Goal: Check status: Check status

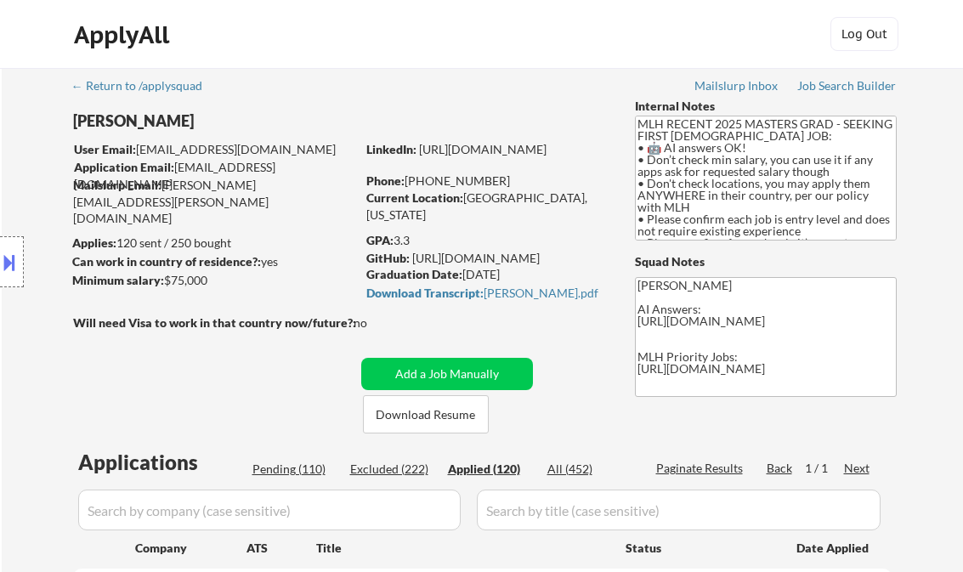
select select ""applied""
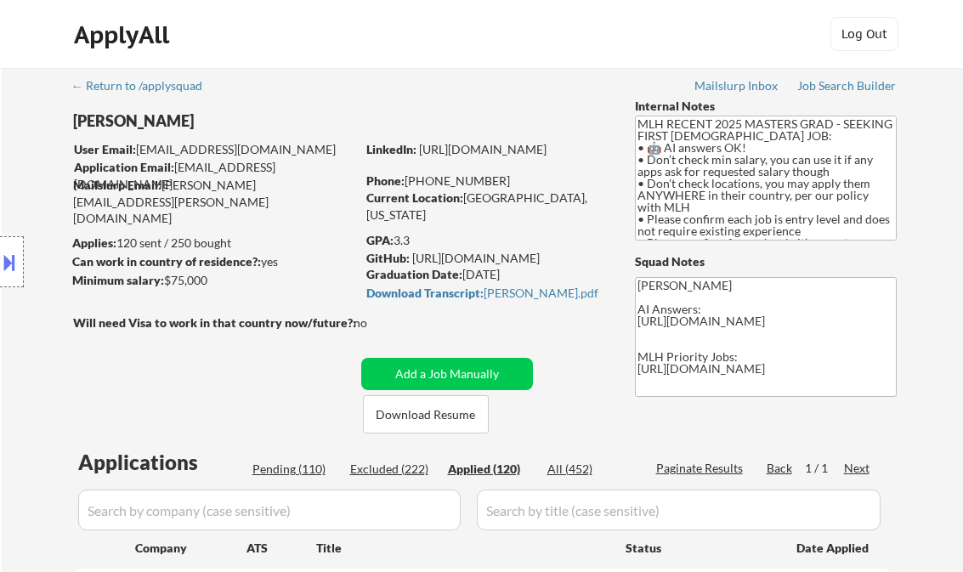
select select ""applied""
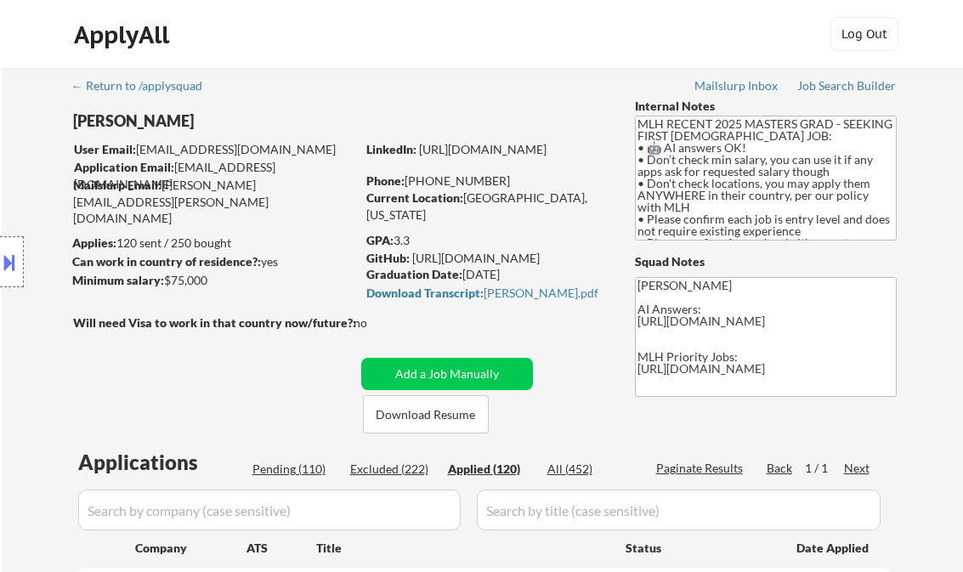
select select ""applied""
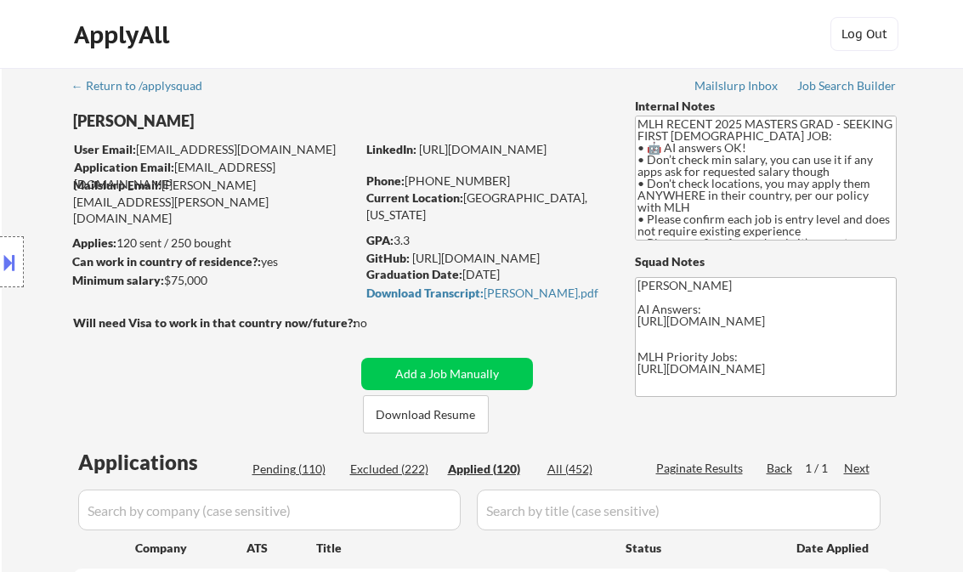
select select ""applied""
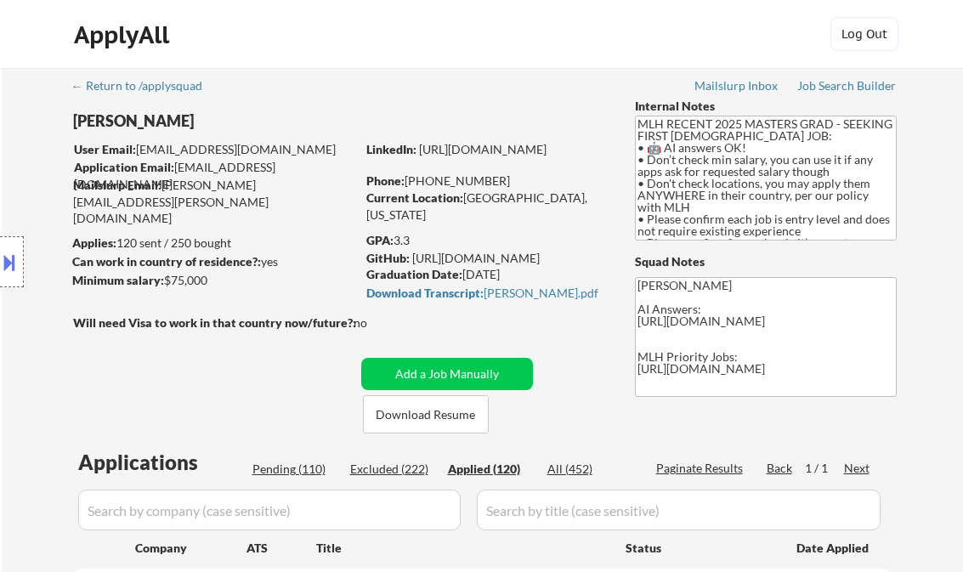
select select ""applied""
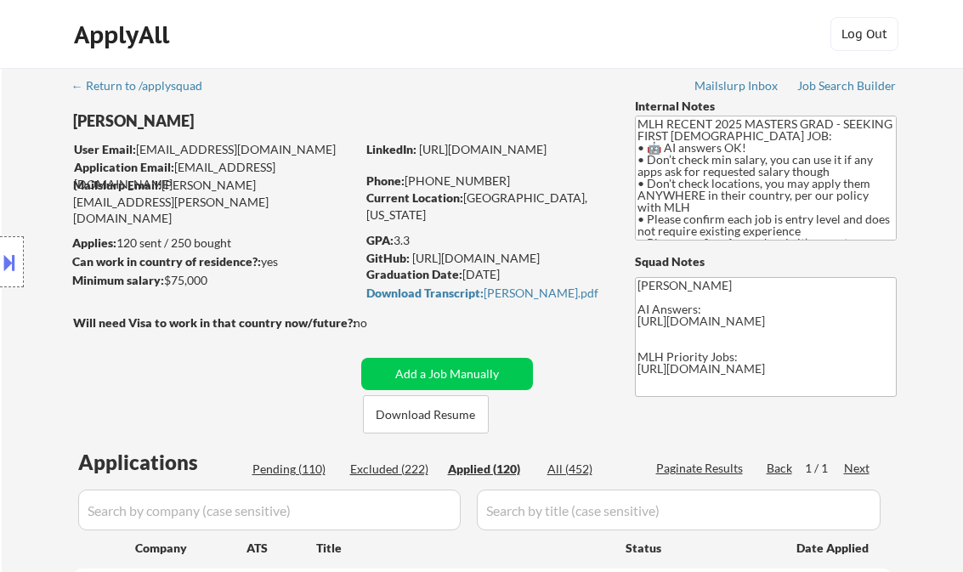
select select ""applied""
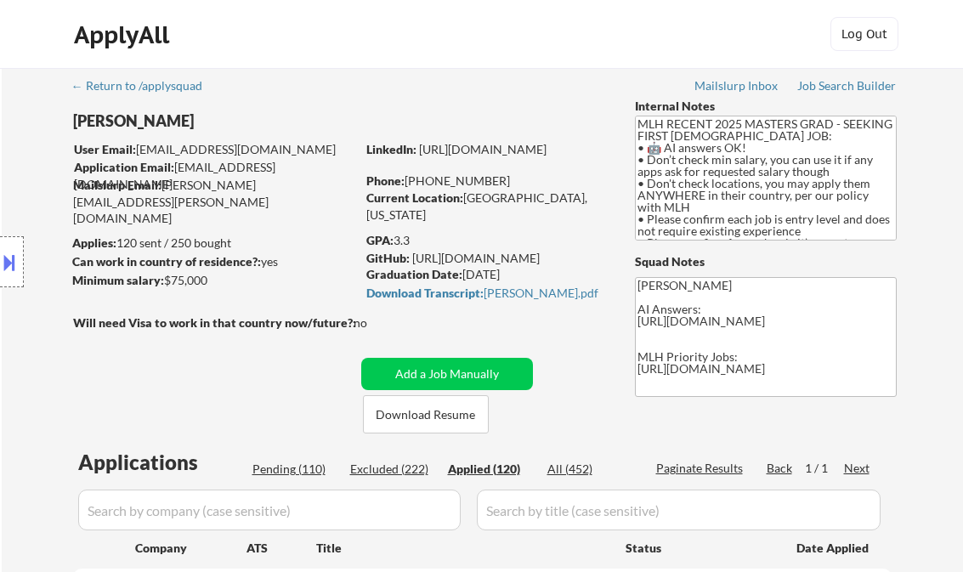
select select ""applied""
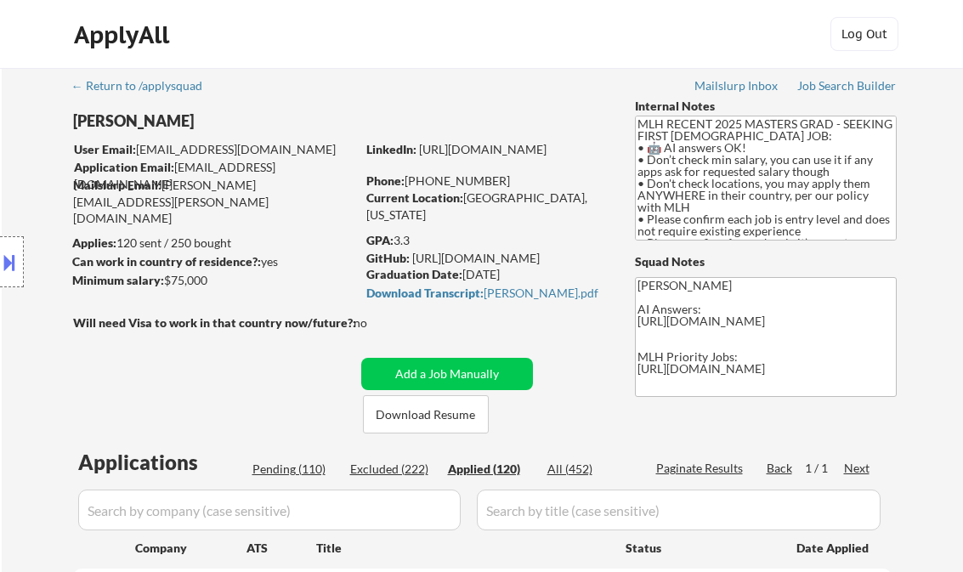
select select ""applied""
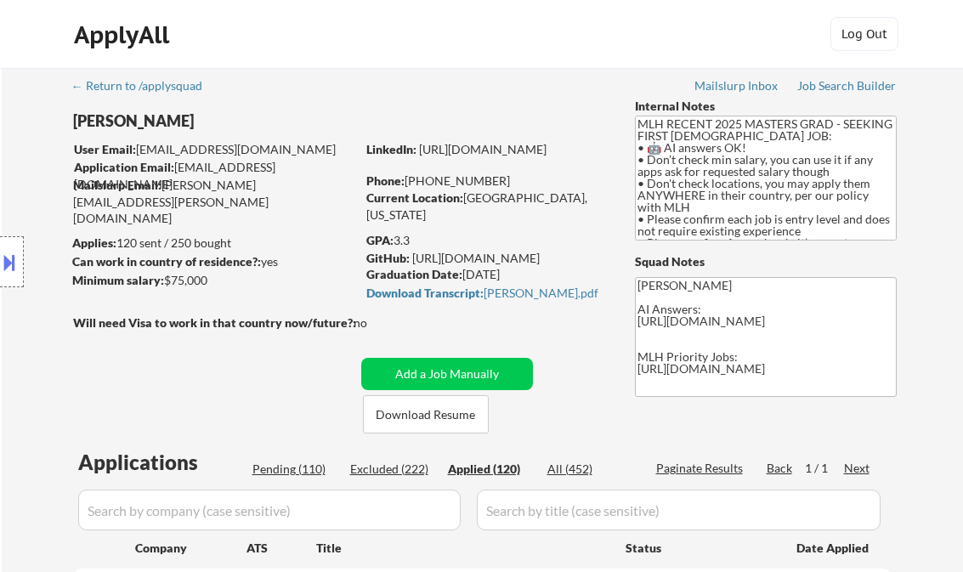
select select ""applied""
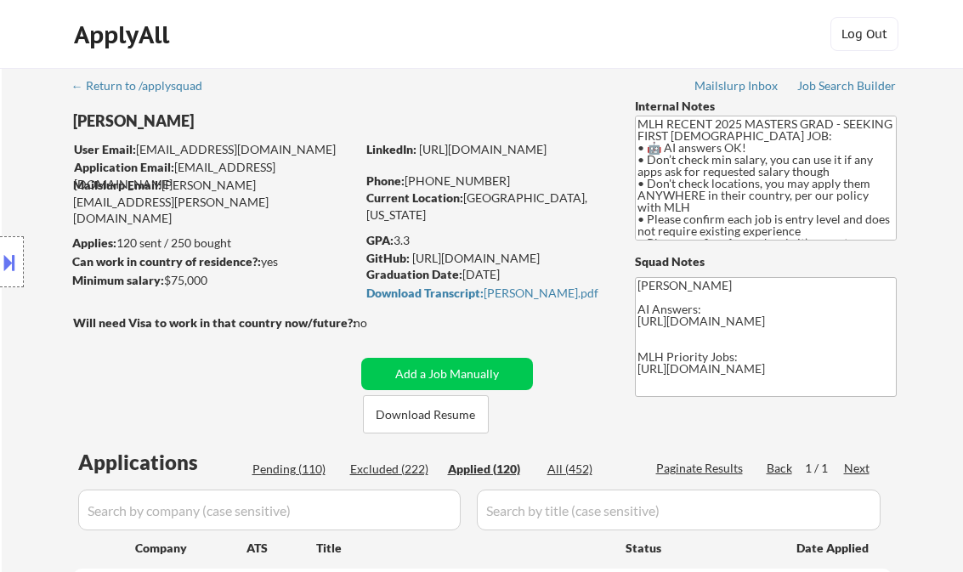
select select ""applied""
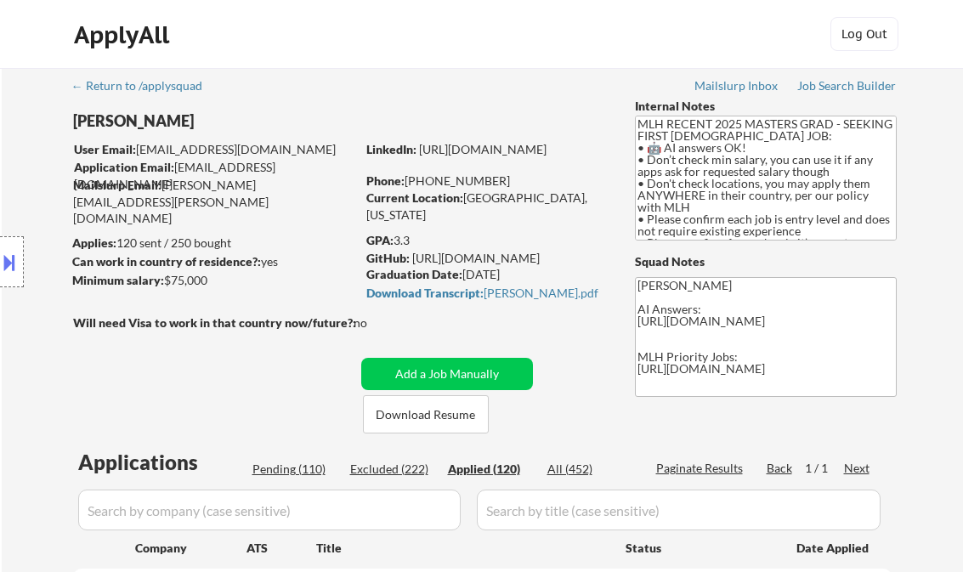
select select ""applied""
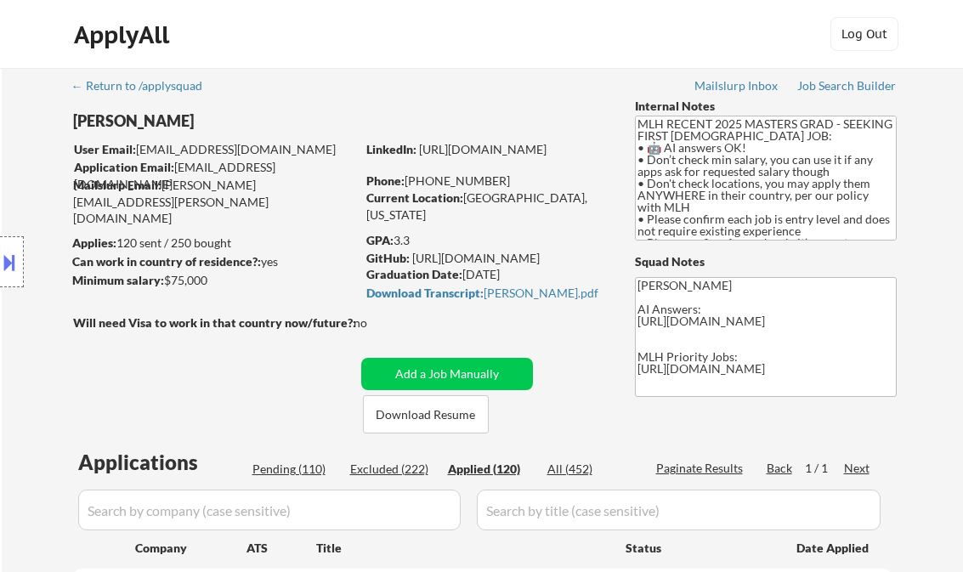
select select ""applied""
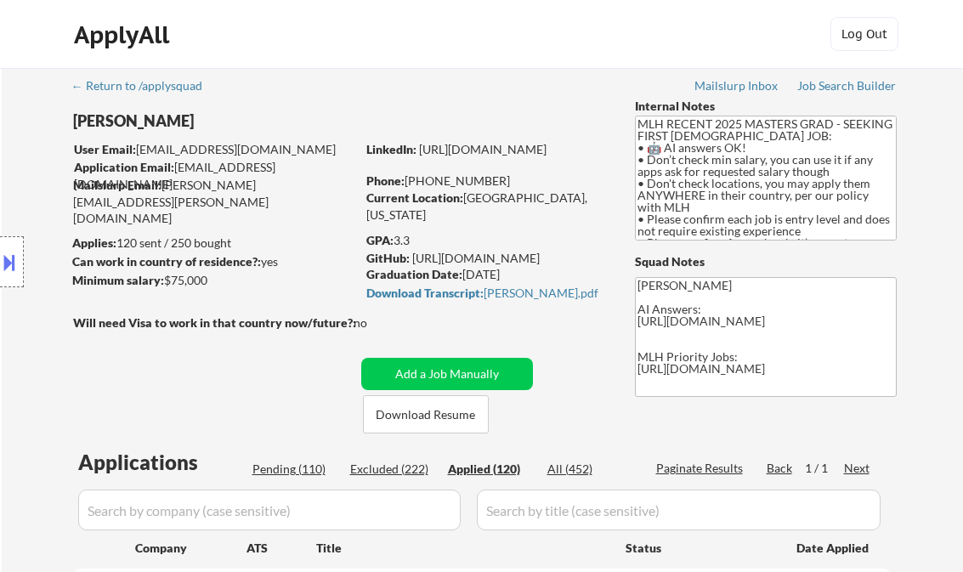
select select ""applied""
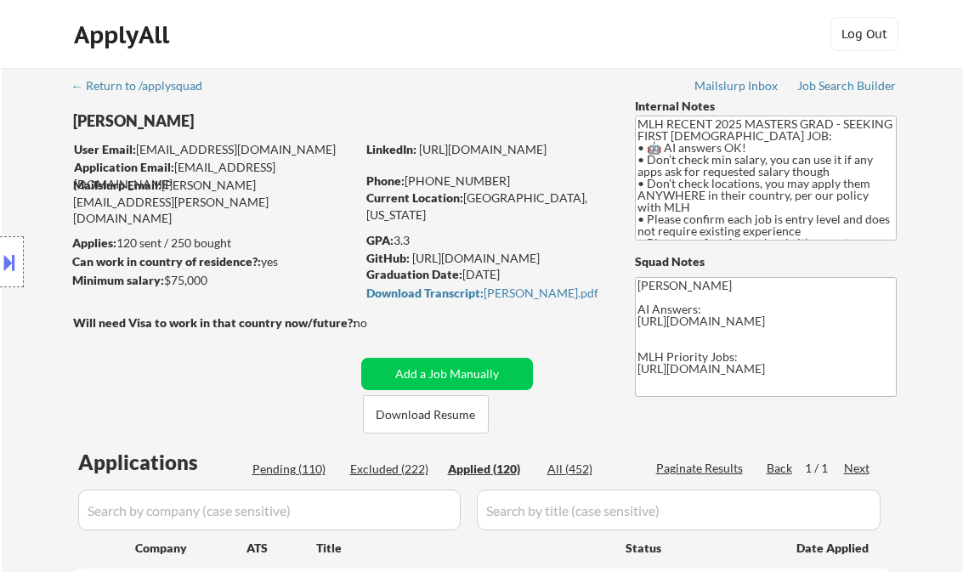
select select ""applied""
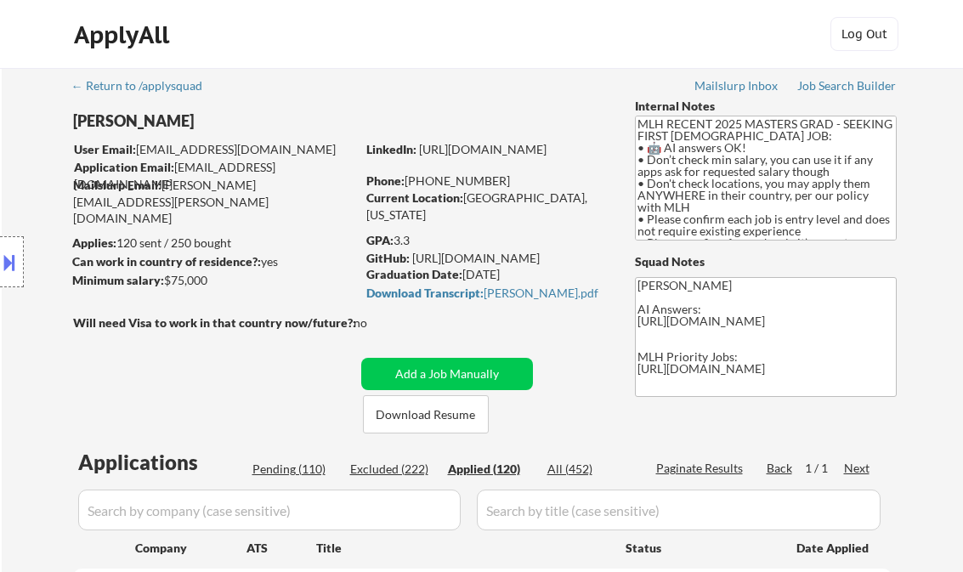
select select ""applied""
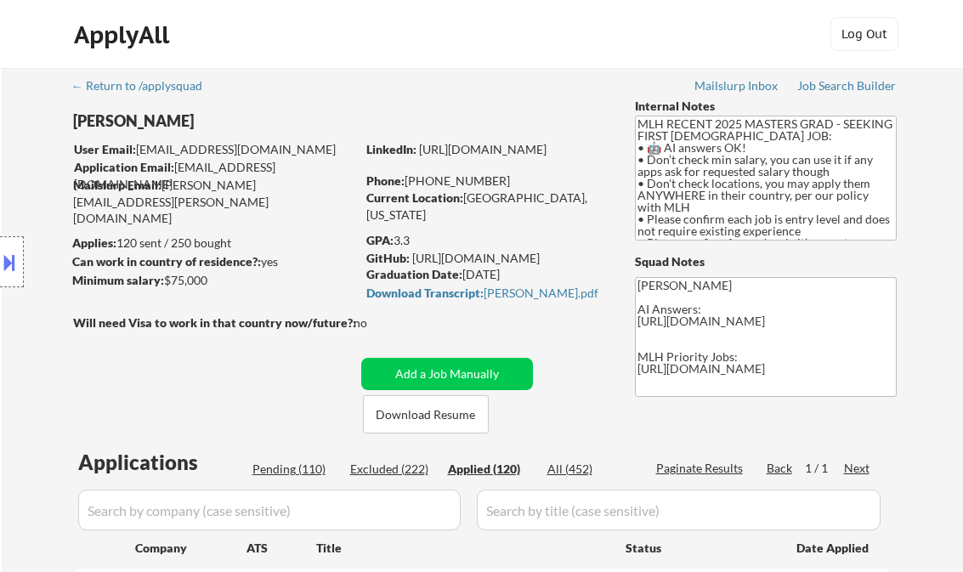
select select ""applied""
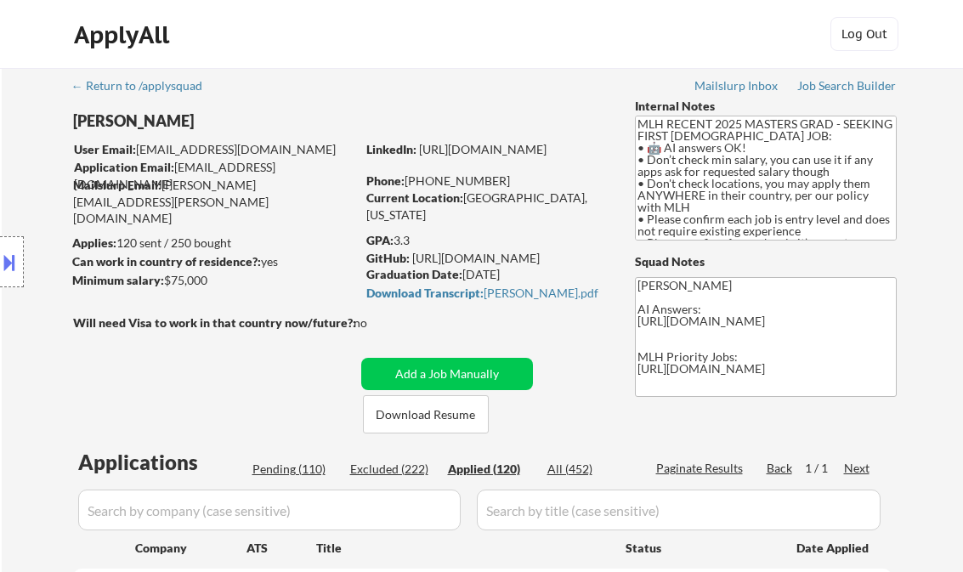
select select ""applied""
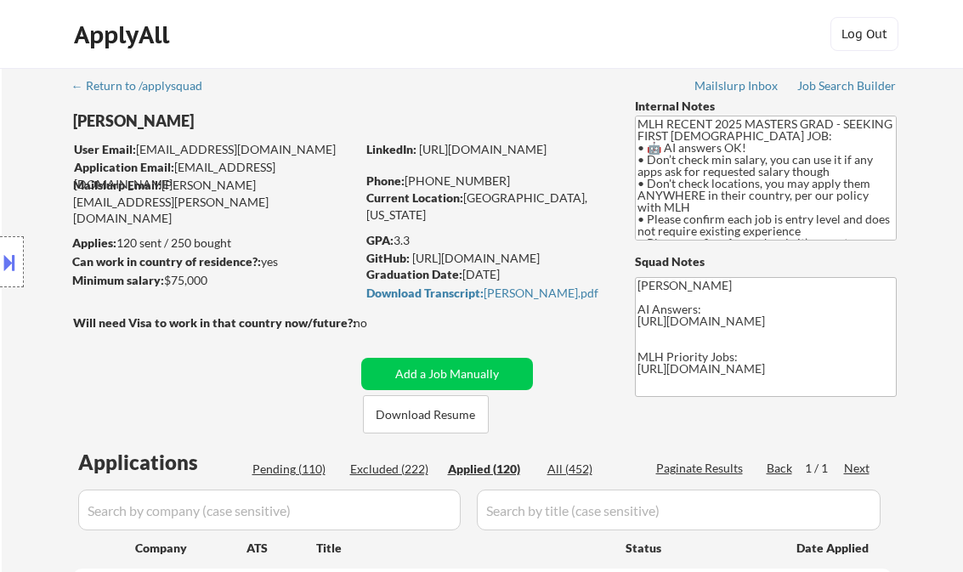
select select ""applied""
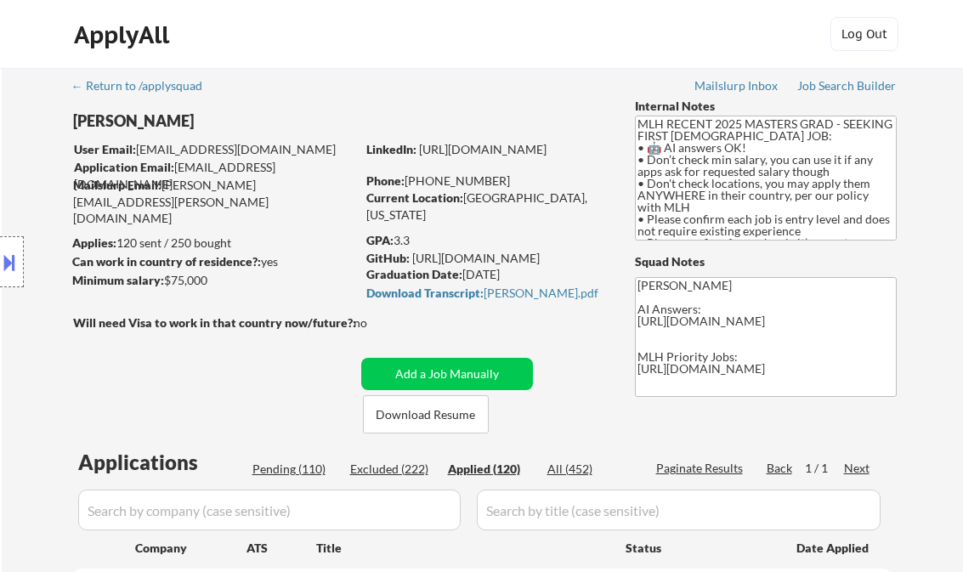
select select ""applied""
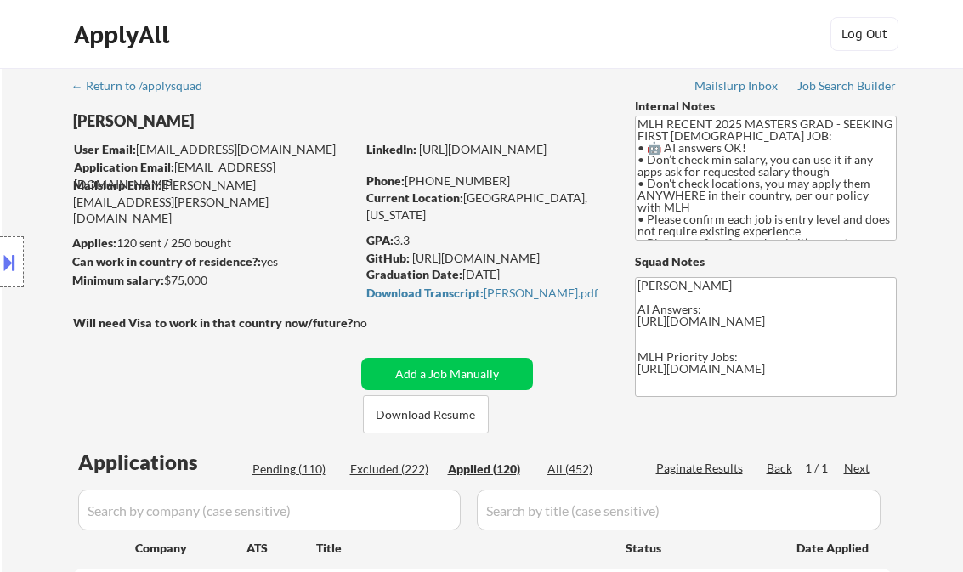
select select ""applied""
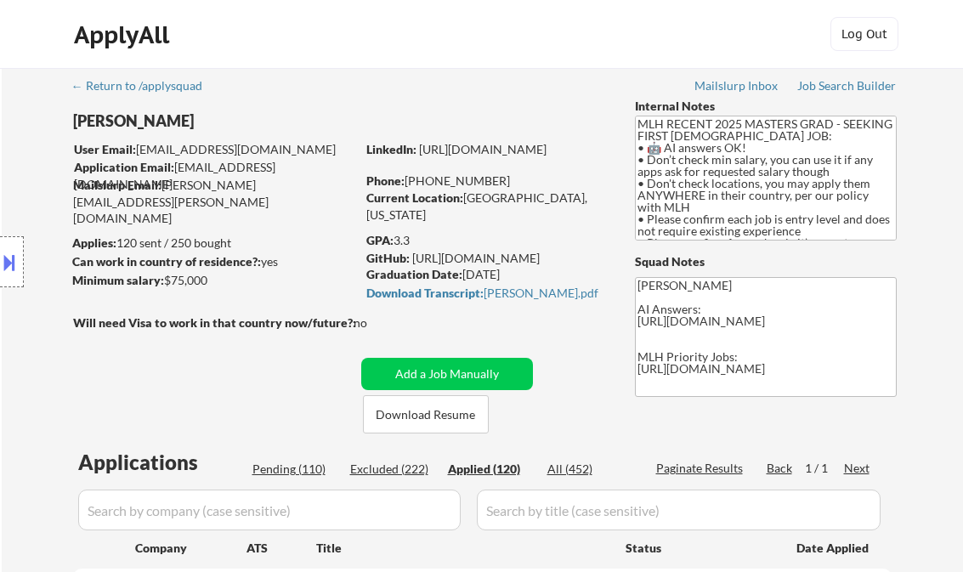
select select ""applied""
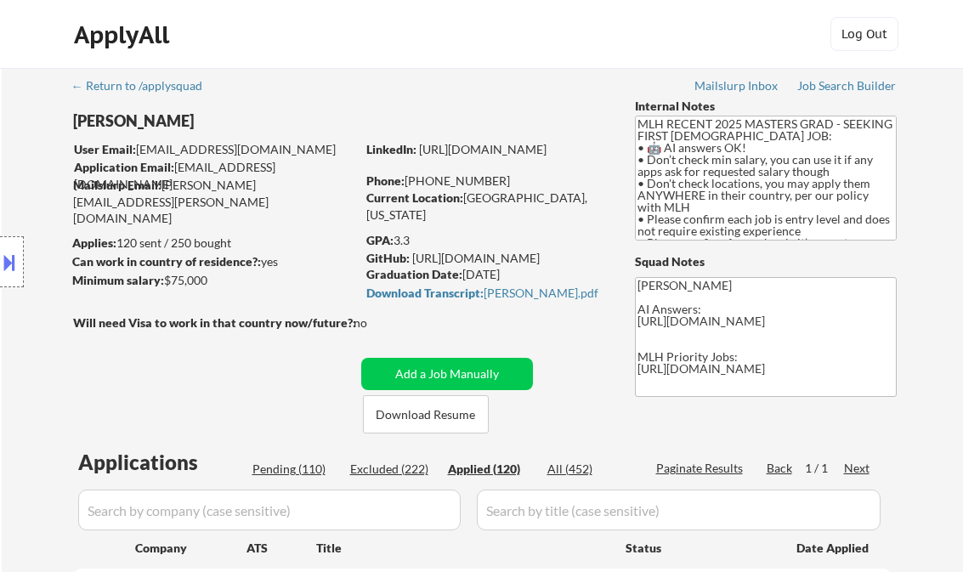
select select ""applied""
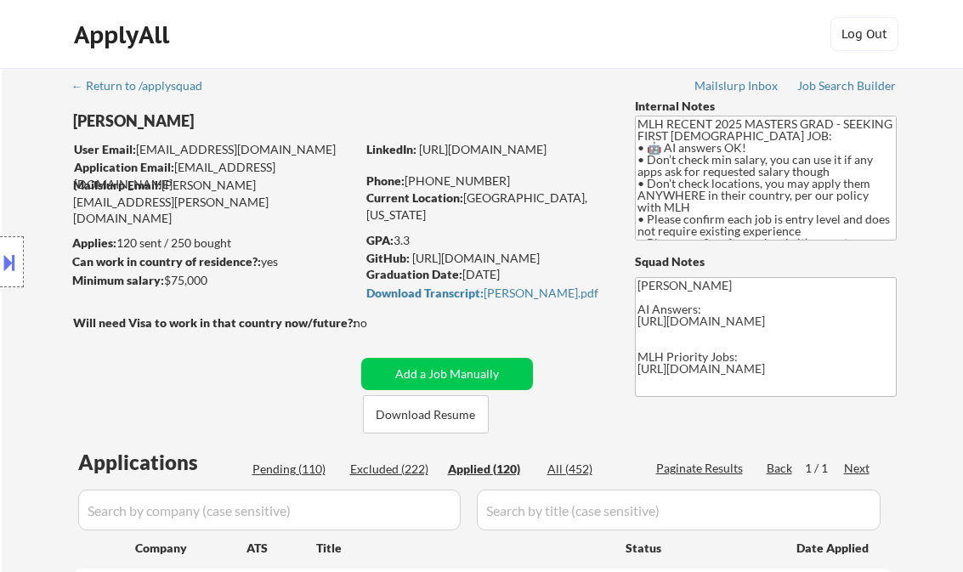
select select ""applied""
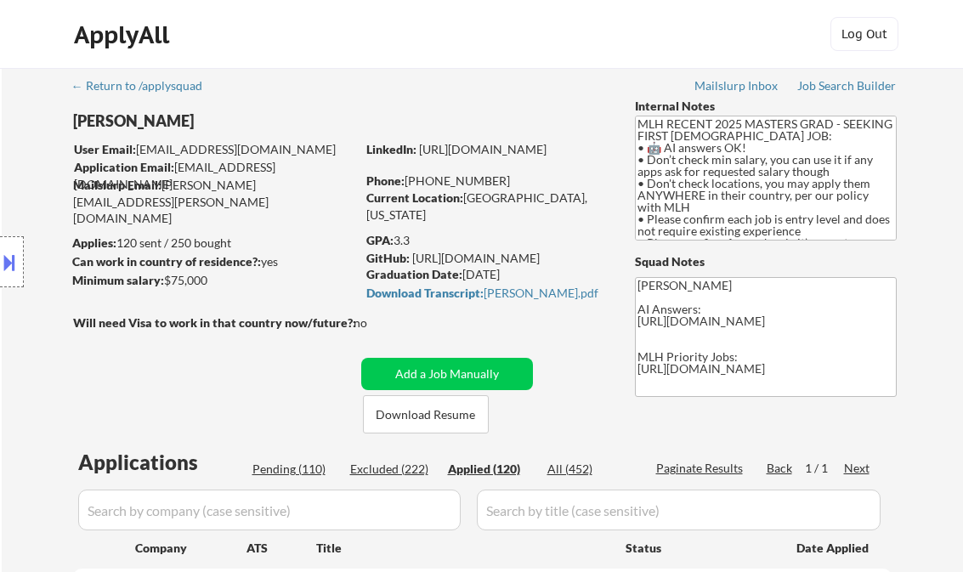
select select ""applied""
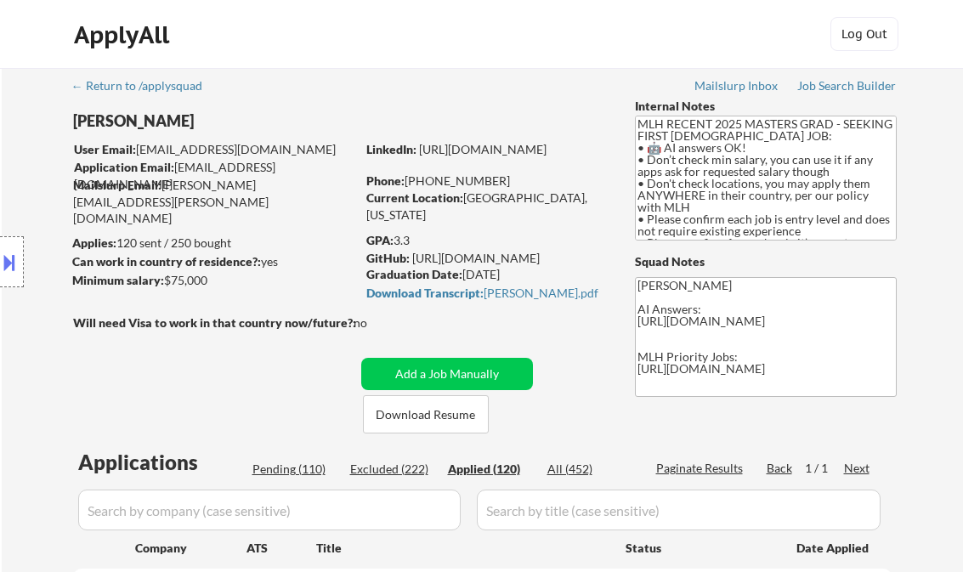
select select ""applied""
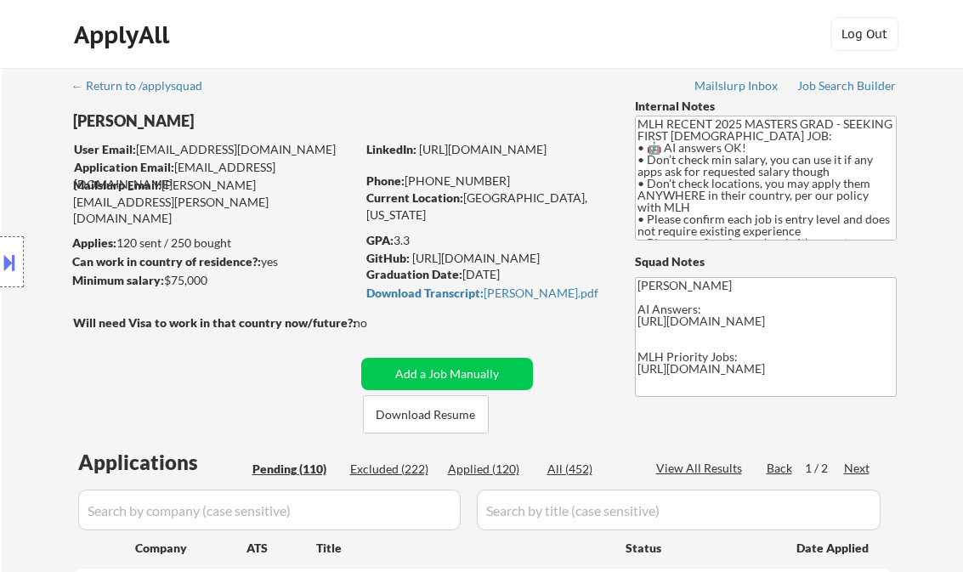
select select ""pending""
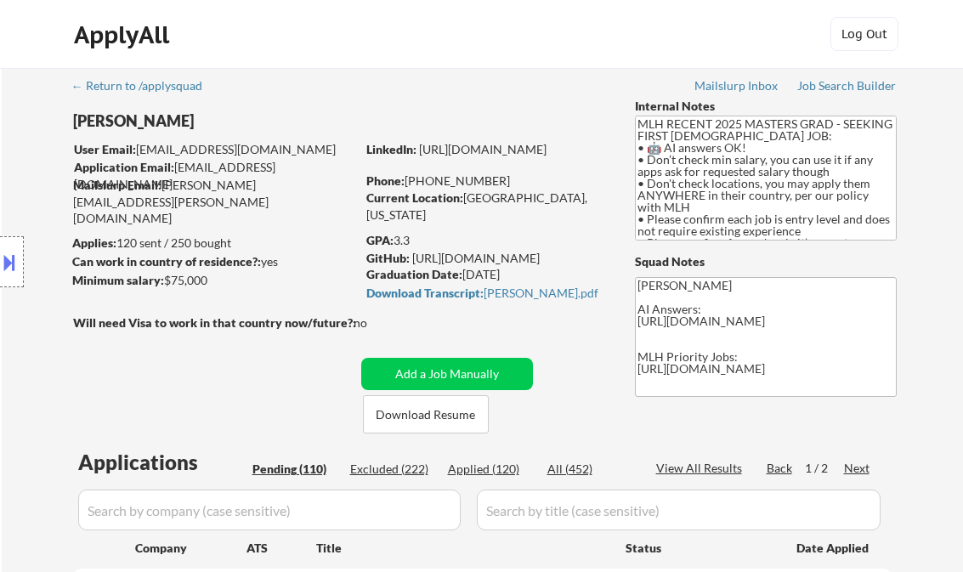
select select ""pending""
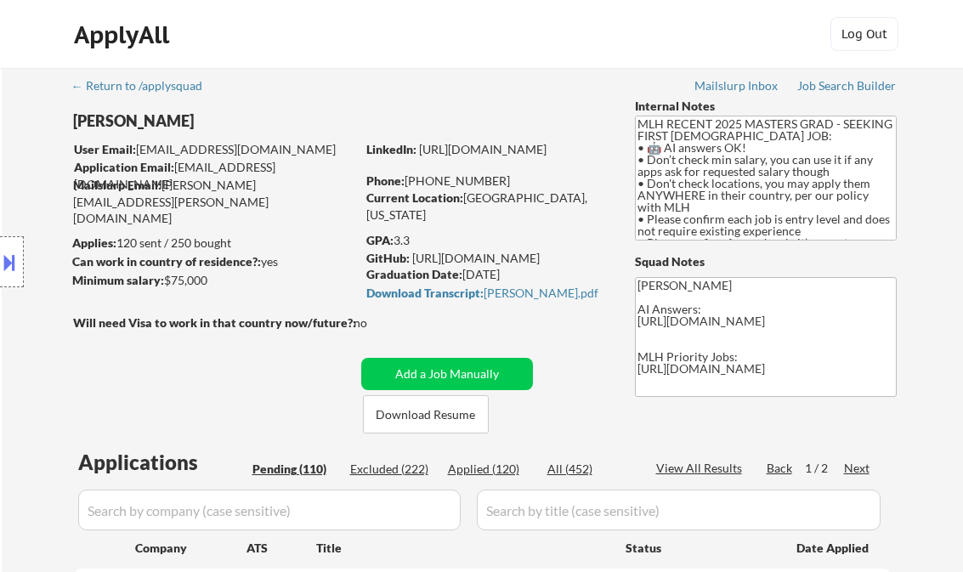
select select ""pending""
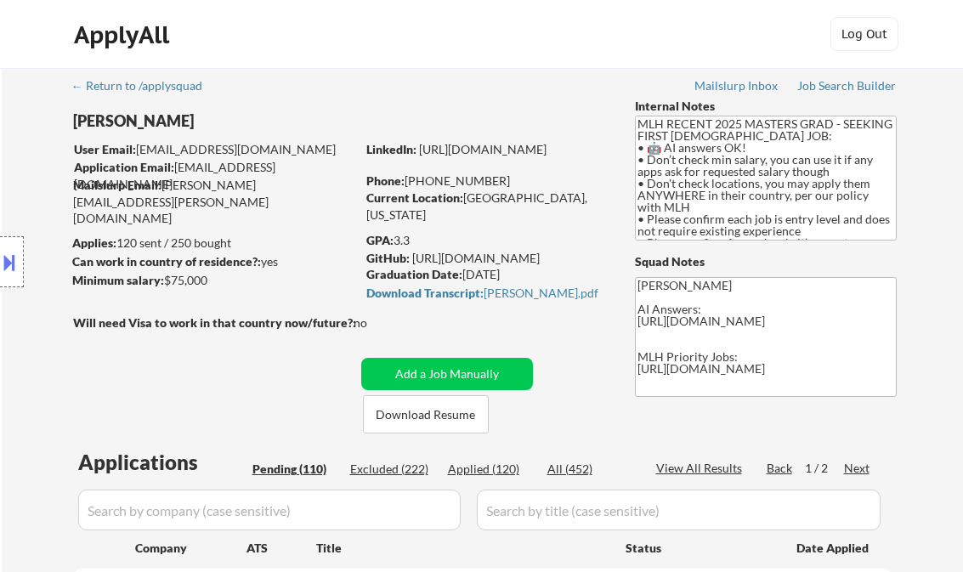
select select ""pending""
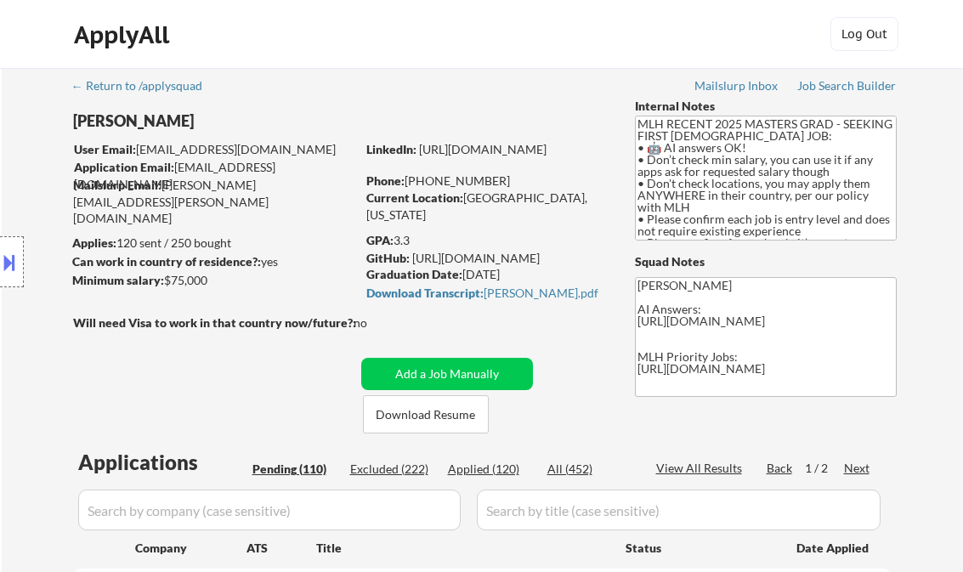
select select ""pending""
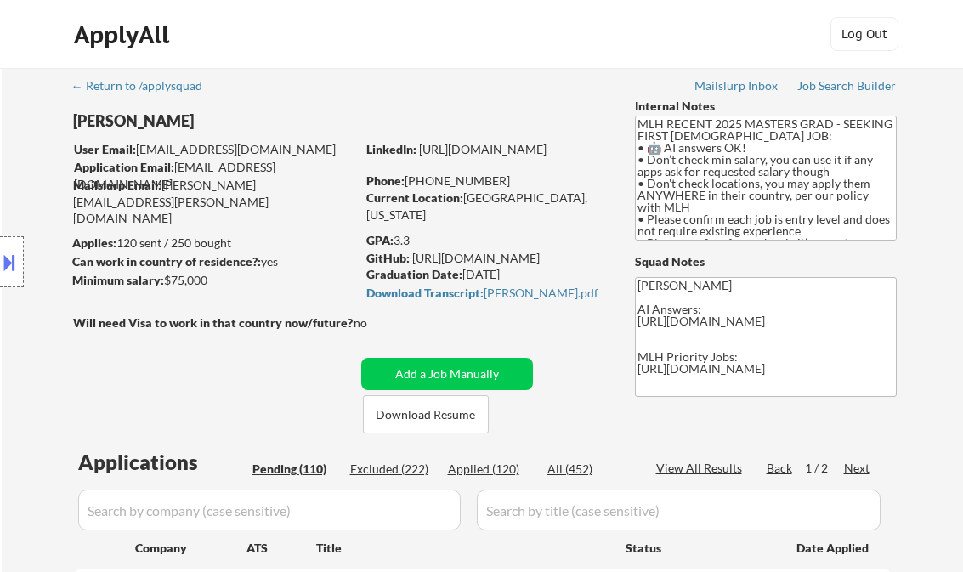
select select ""pending""
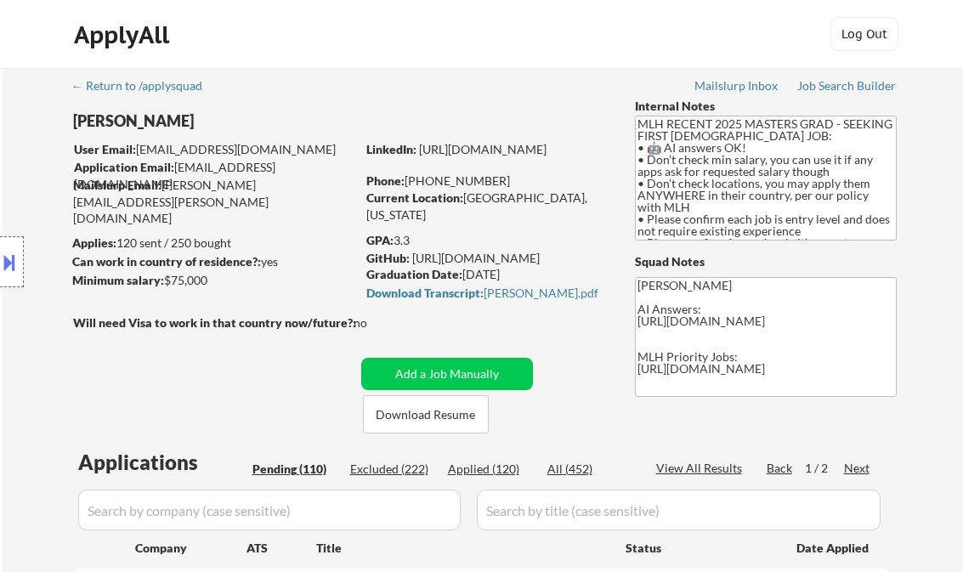
select select ""pending""
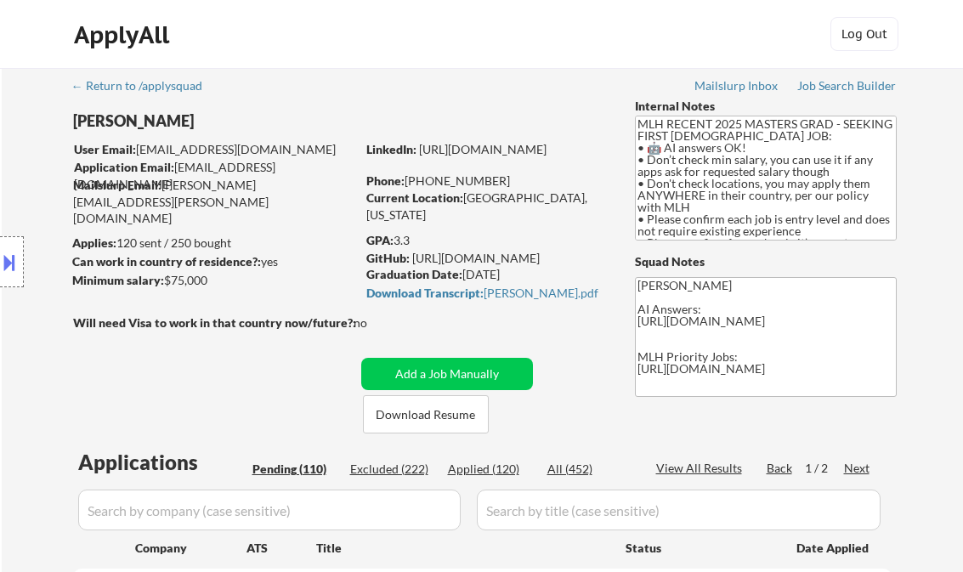
select select ""pending""
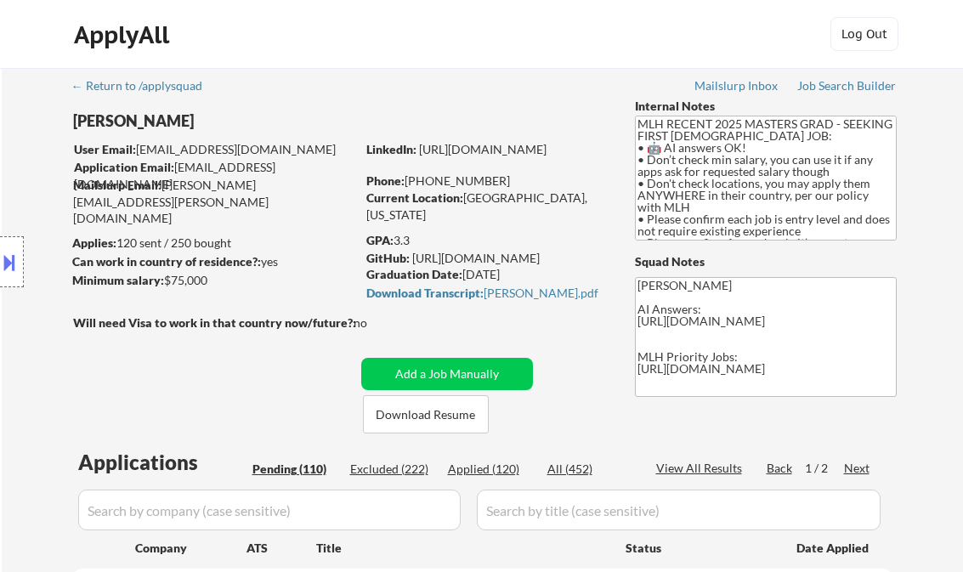
select select ""pending""
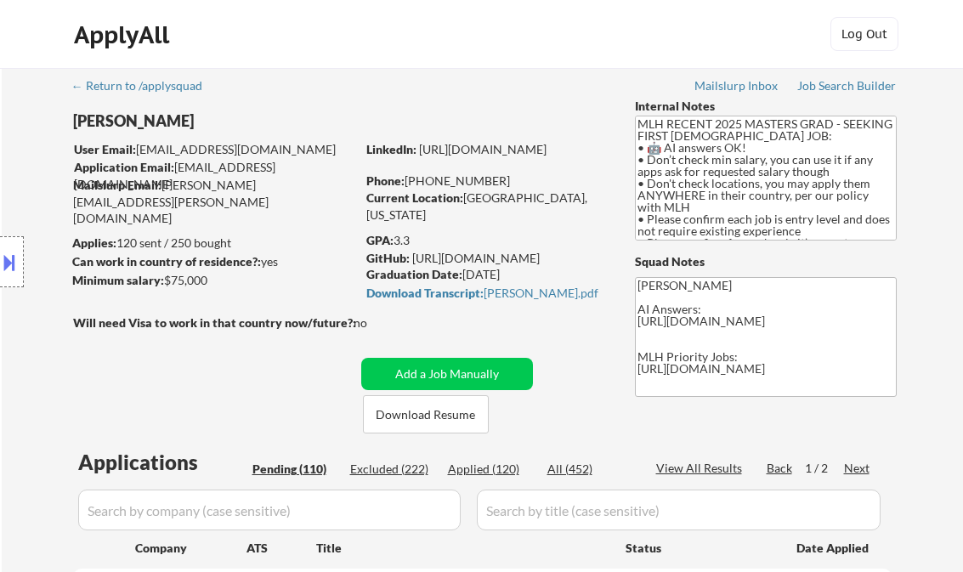
select select ""pending""
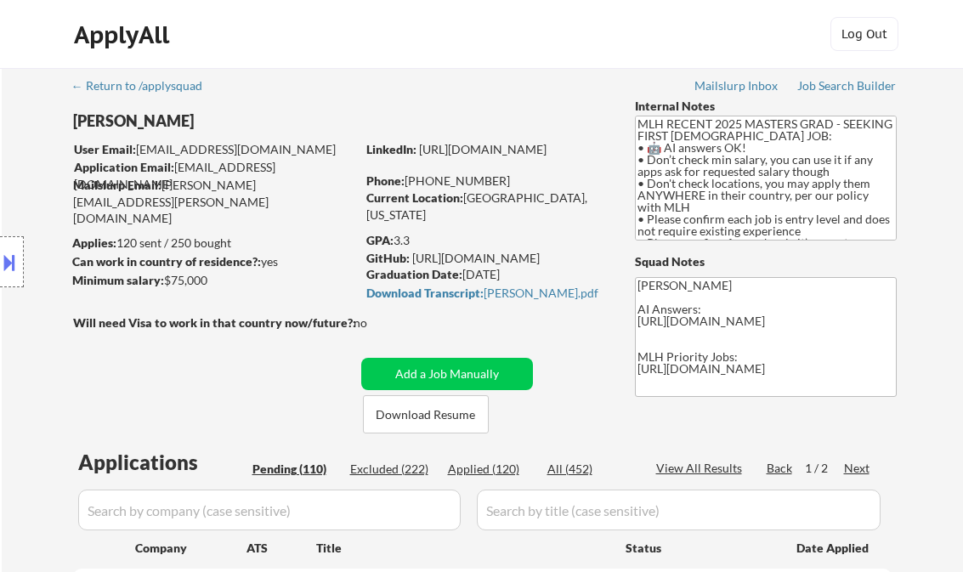
select select ""pending""
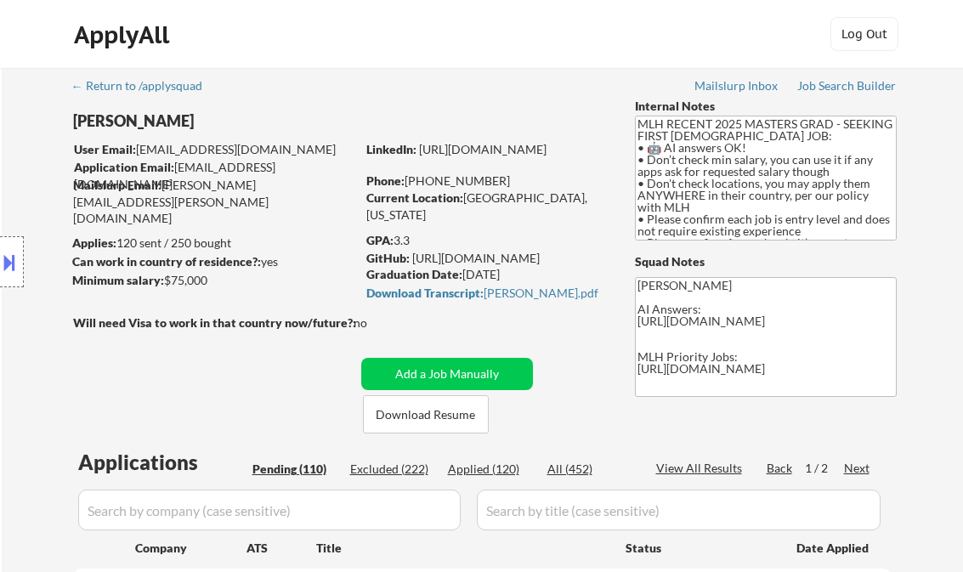
select select ""pending""
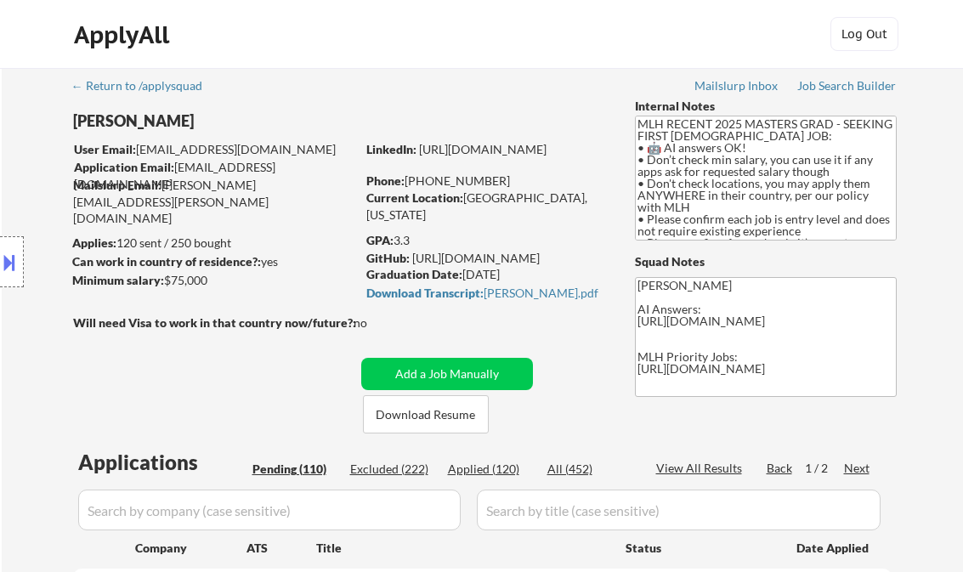
select select ""pending""
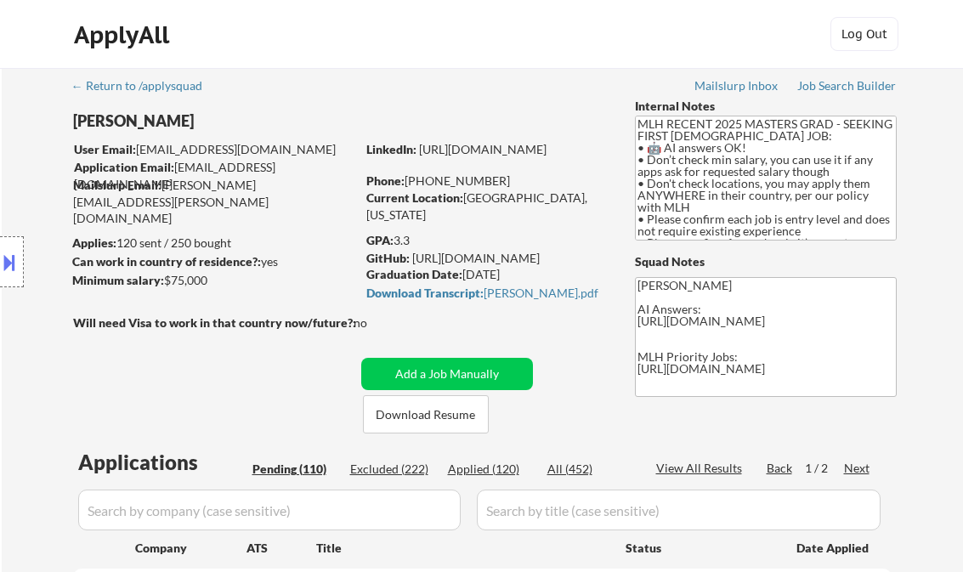
select select ""pending""
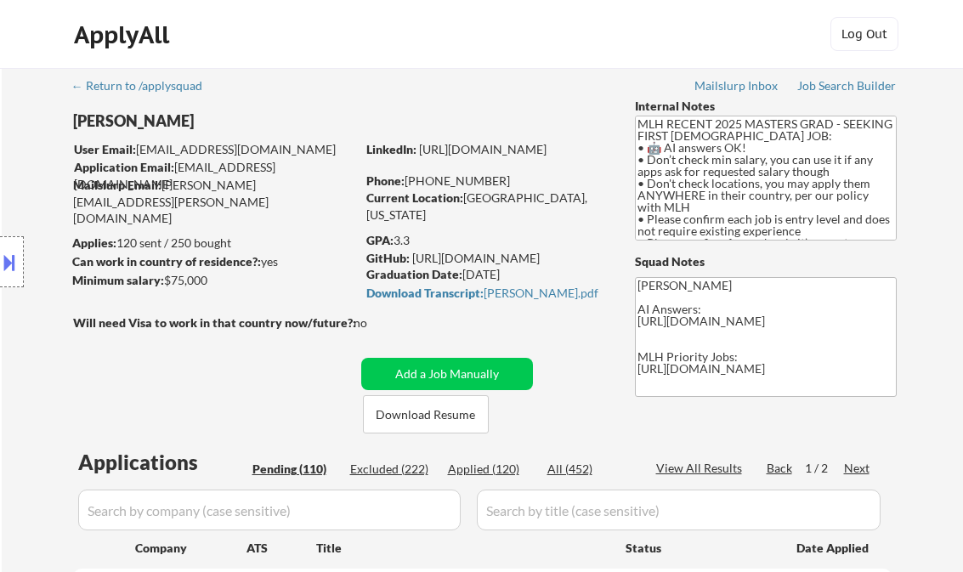
select select ""pending""
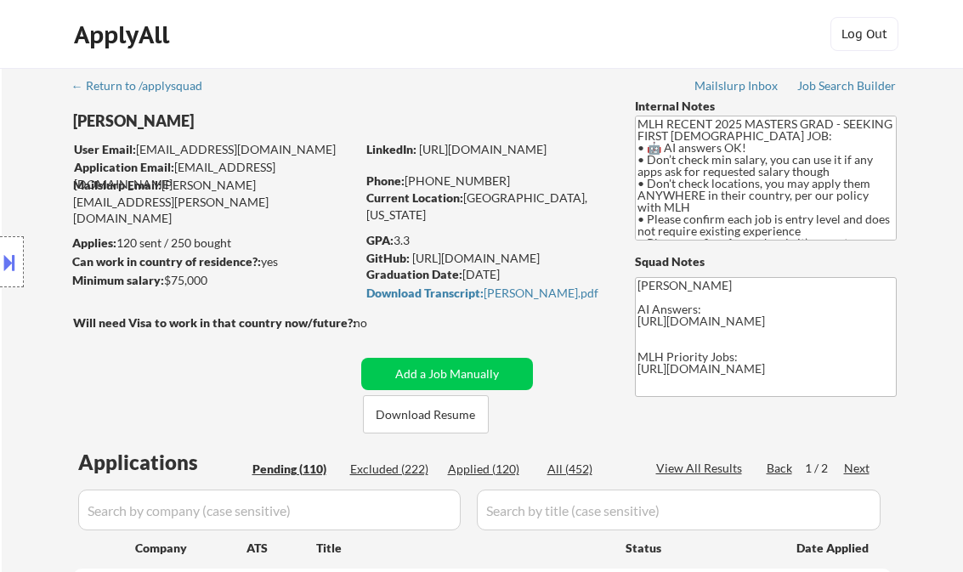
select select ""pending""
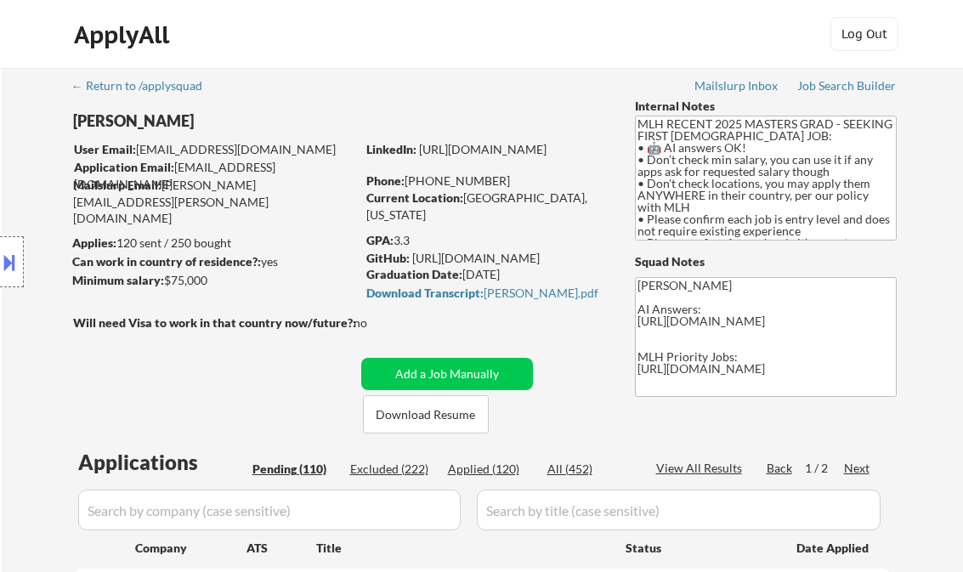
select select ""pending""
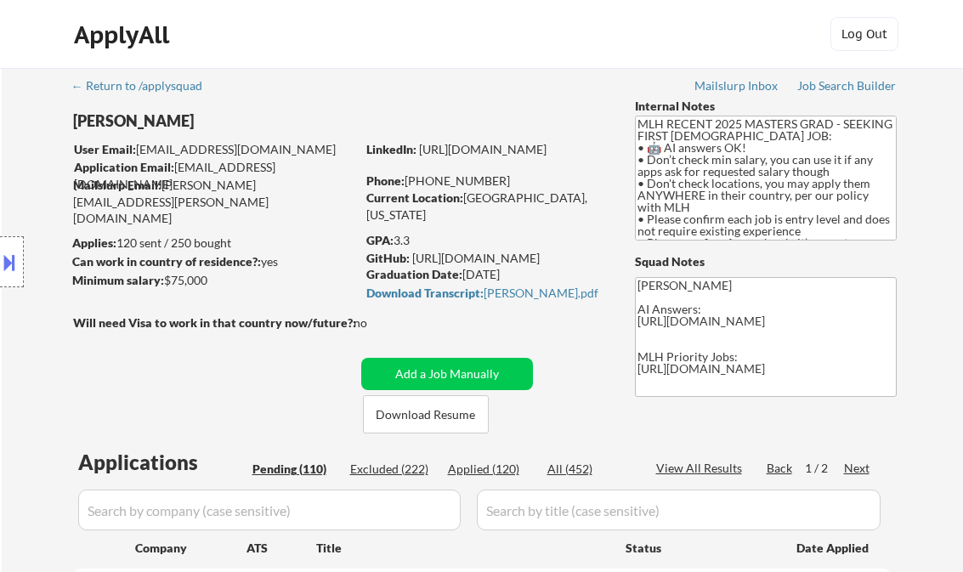
select select ""pending""
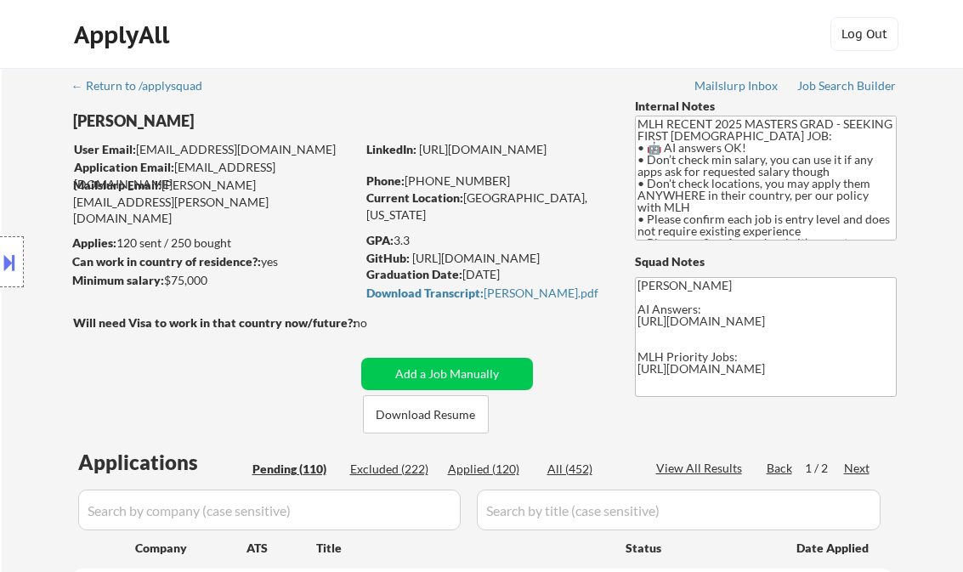
select select ""pending""
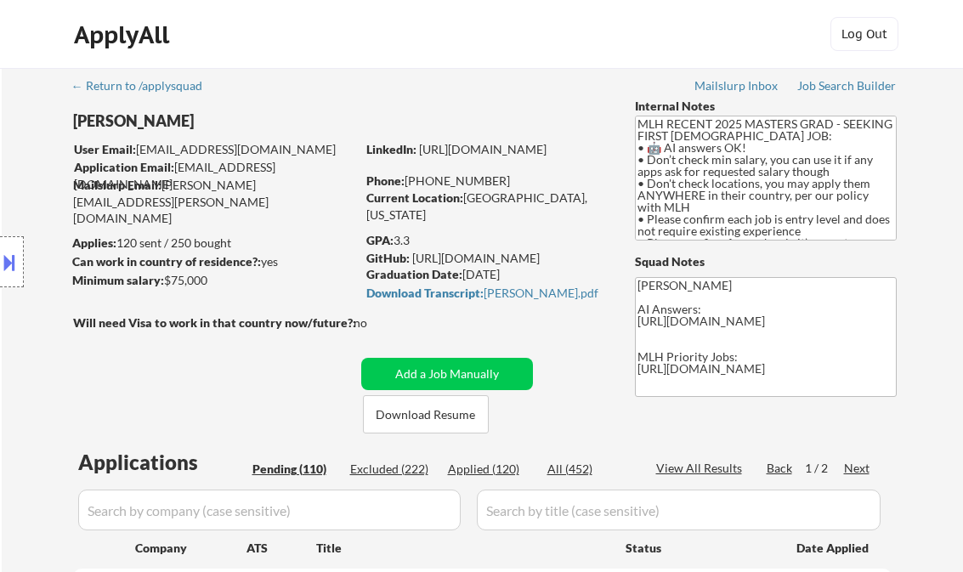
select select ""pending""
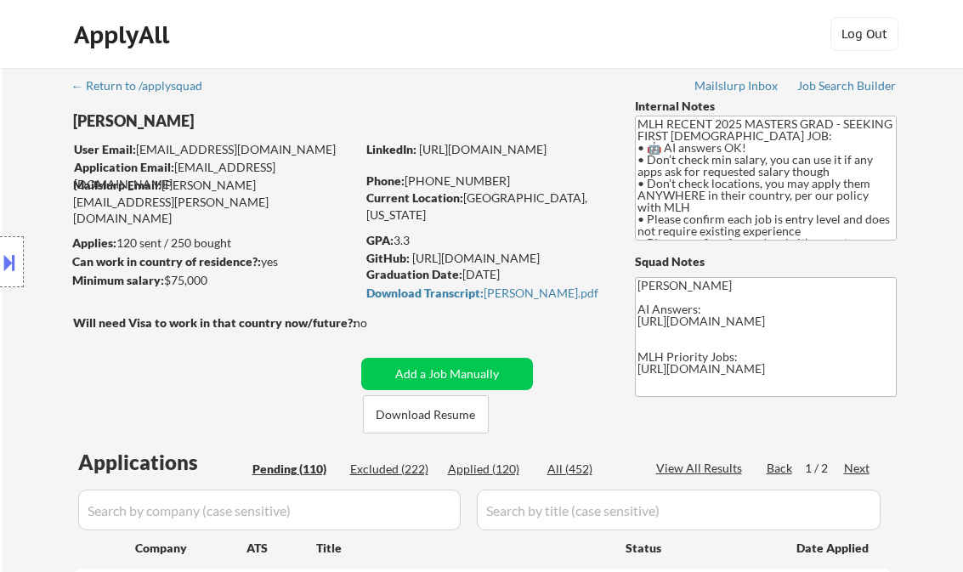
scroll to position [408, 0]
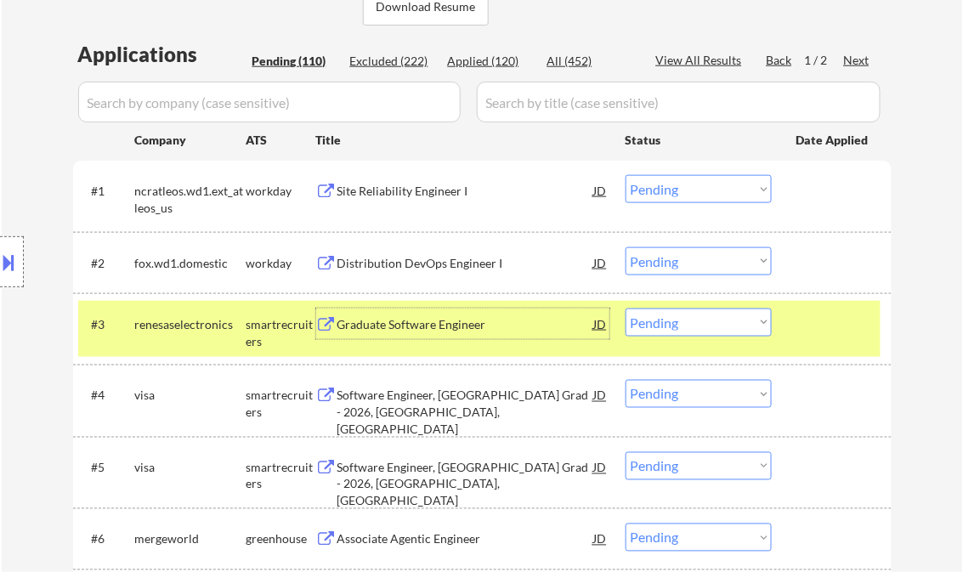
drag, startPoint x: 677, startPoint y: 330, endPoint x: 678, endPoint y: 338, distance: 8.5
click at [677, 330] on select "Choose an option... Pending Applied Excluded (Questions) Excluded (Expired) Exc…" at bounding box center [699, 323] width 146 height 28
click at [626, 309] on select "Choose an option... Pending Applied Excluded (Questions) Excluded (Expired) Exc…" at bounding box center [699, 323] width 146 height 28
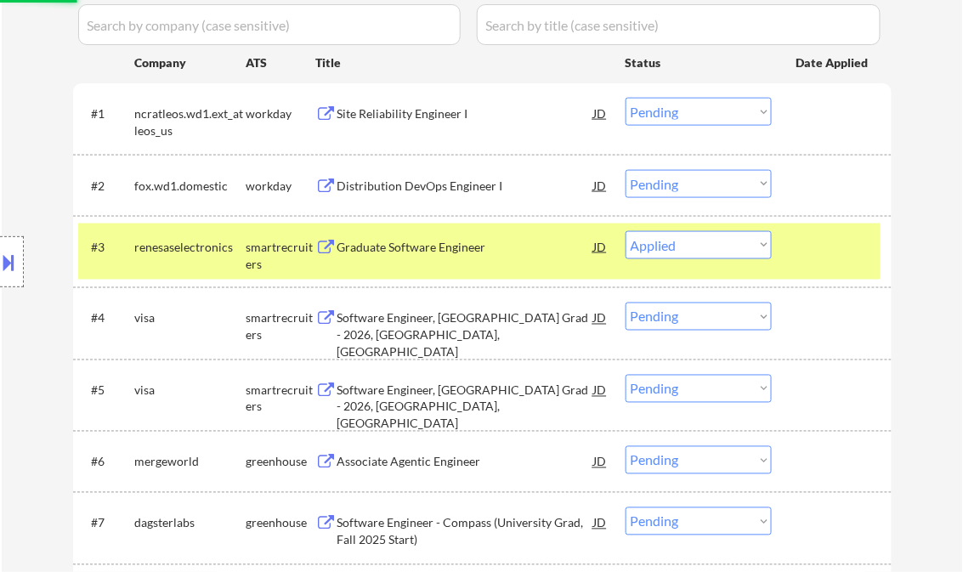
scroll to position [544, 0]
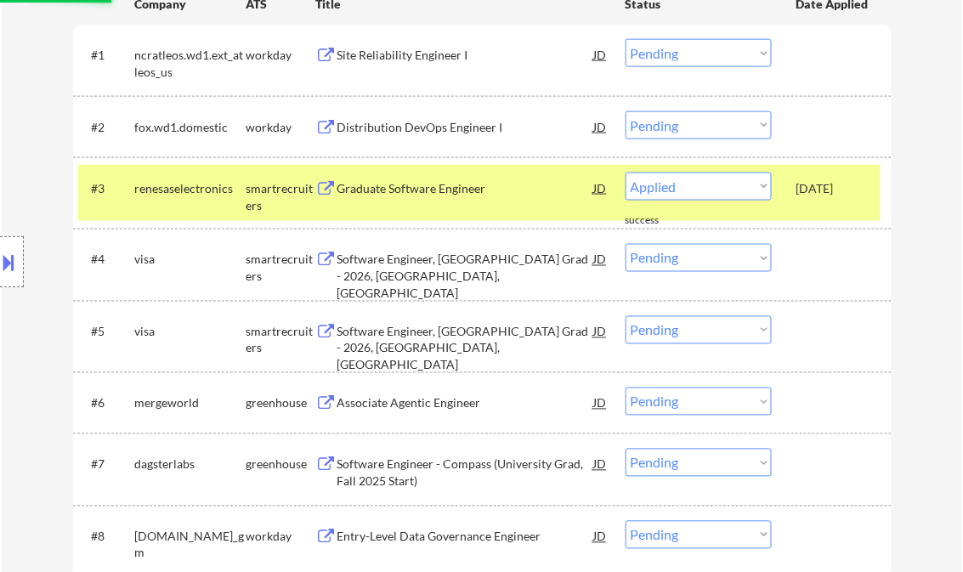
select select ""pending""
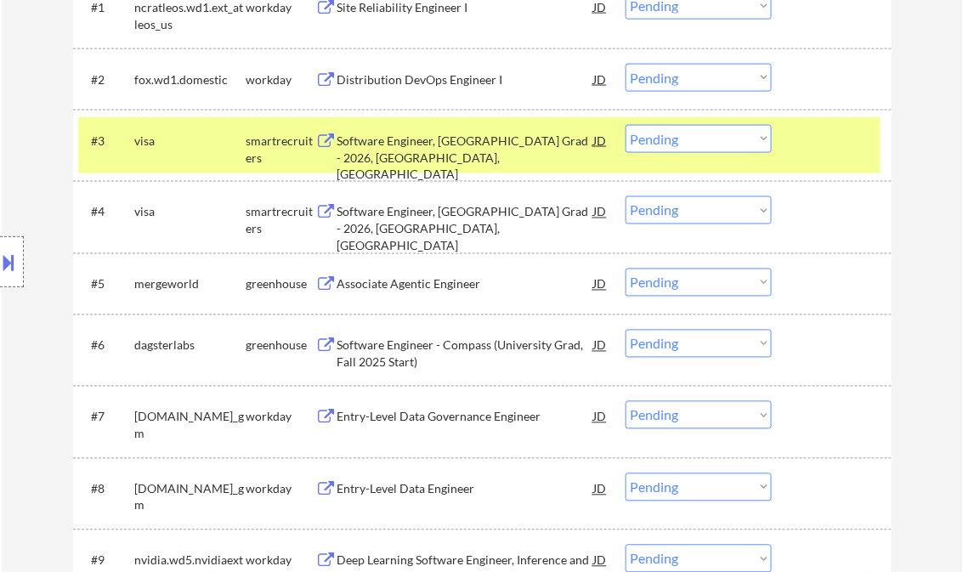
scroll to position [612, 0]
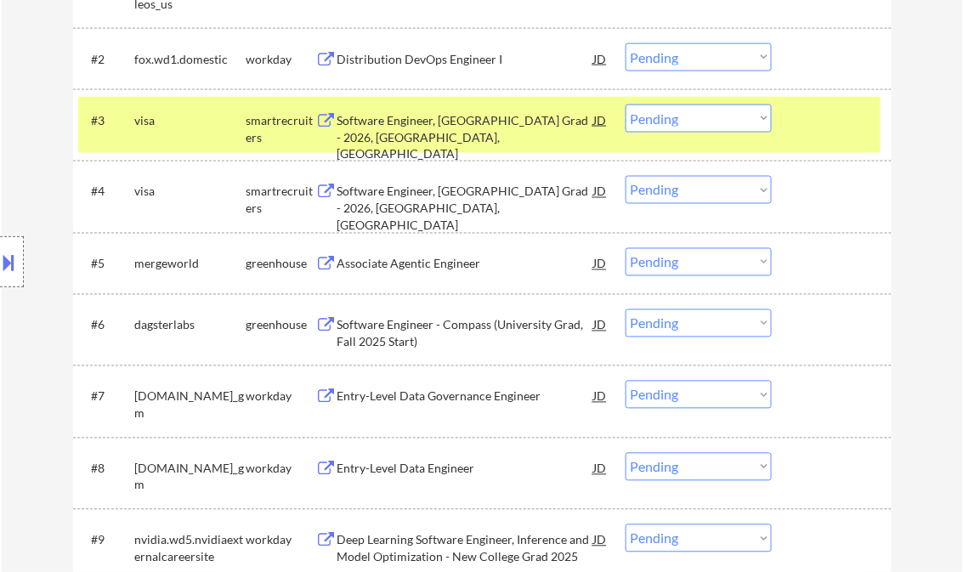
click at [381, 335] on div "Software Engineer - Compass (University Grad, Fall 2025 Start)" at bounding box center [466, 333] width 257 height 33
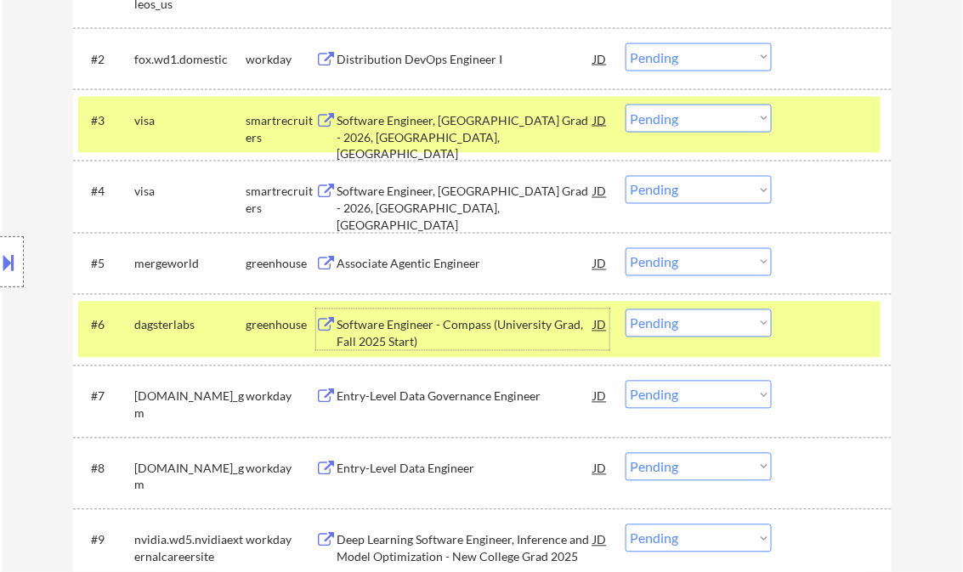
click at [677, 328] on select "Choose an option... Pending Applied Excluded (Questions) Excluded (Expired) Exc…" at bounding box center [699, 323] width 146 height 28
click at [626, 309] on select "Choose an option... Pending Applied Excluded (Questions) Excluded (Expired) Exc…" at bounding box center [699, 323] width 146 height 28
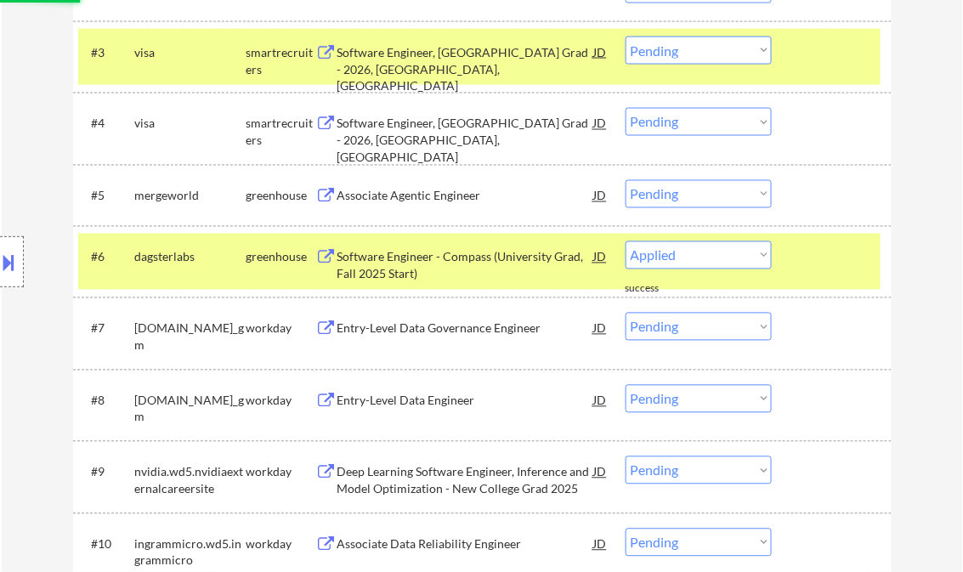
select select ""pending""
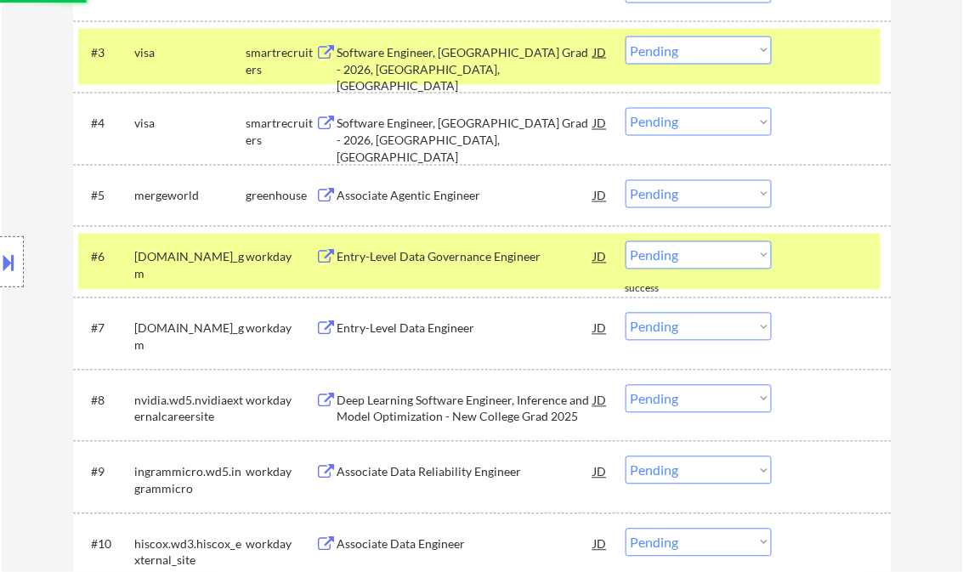
scroll to position [816, 0]
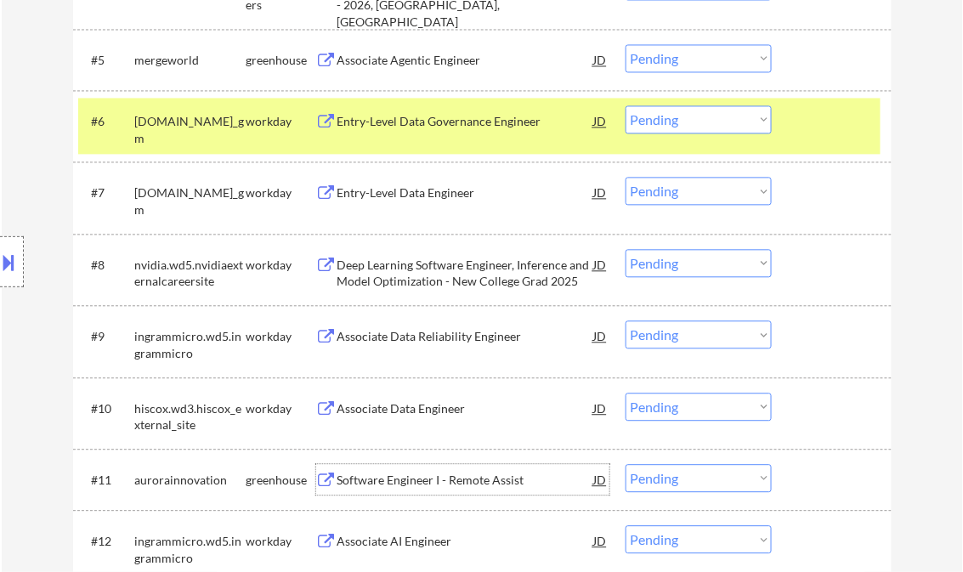
click at [430, 479] on div "Software Engineer I - Remote Assist" at bounding box center [466, 480] width 257 height 17
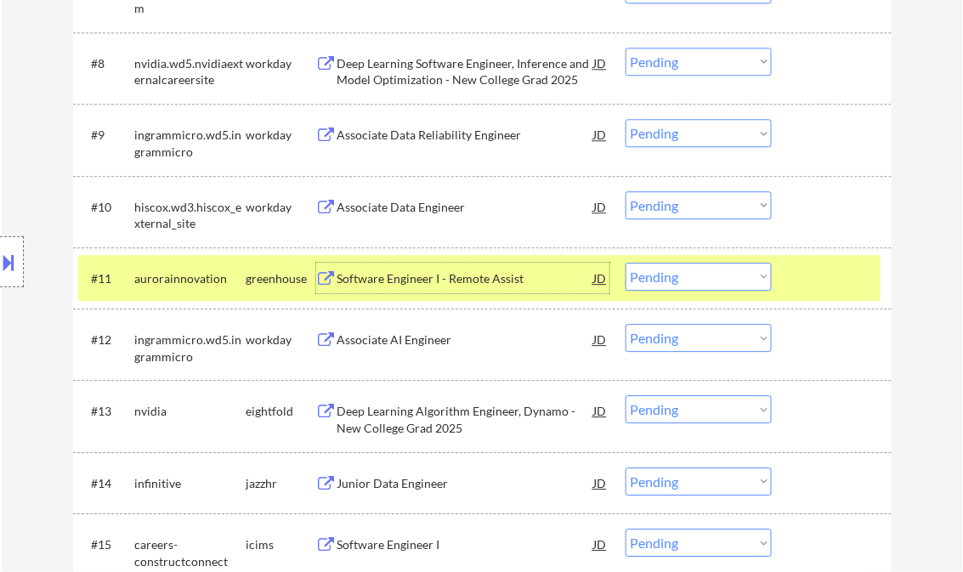
scroll to position [1020, 0]
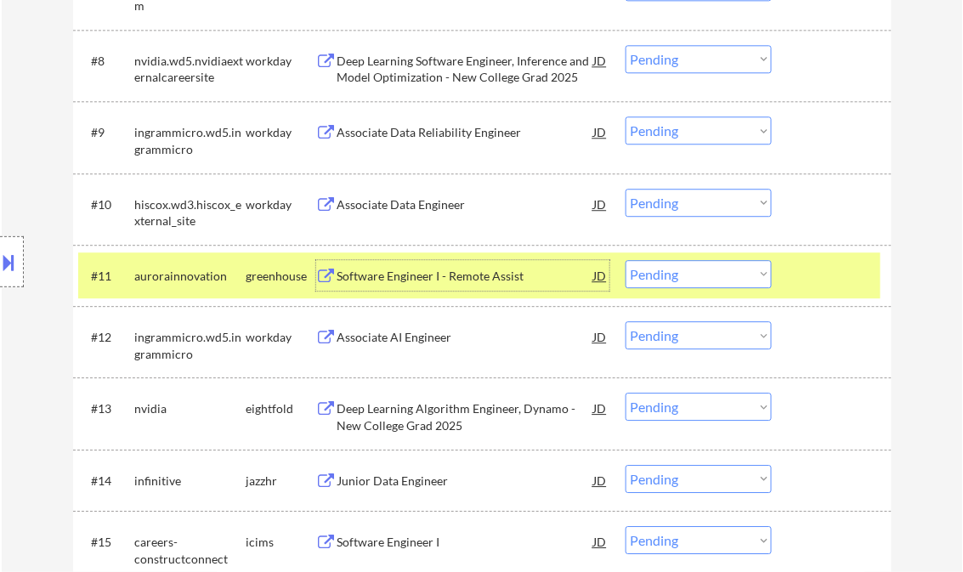
click at [656, 279] on select "Choose an option... Pending Applied Excluded (Questions) Excluded (Expired) Exc…" at bounding box center [699, 274] width 146 height 28
click at [626, 260] on select "Choose an option... Pending Applied Excluded (Questions) Excluded (Expired) Exc…" at bounding box center [699, 274] width 146 height 28
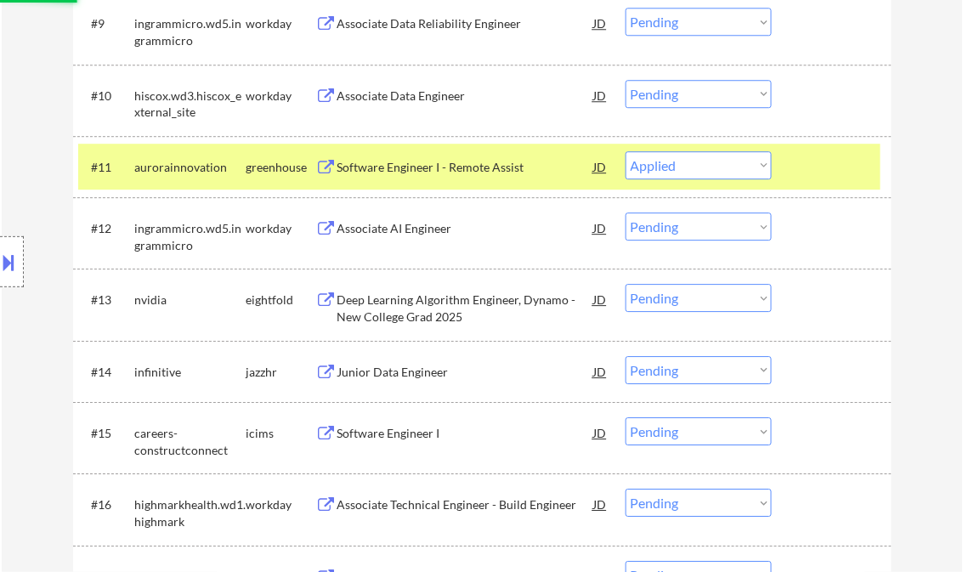
scroll to position [1156, 0]
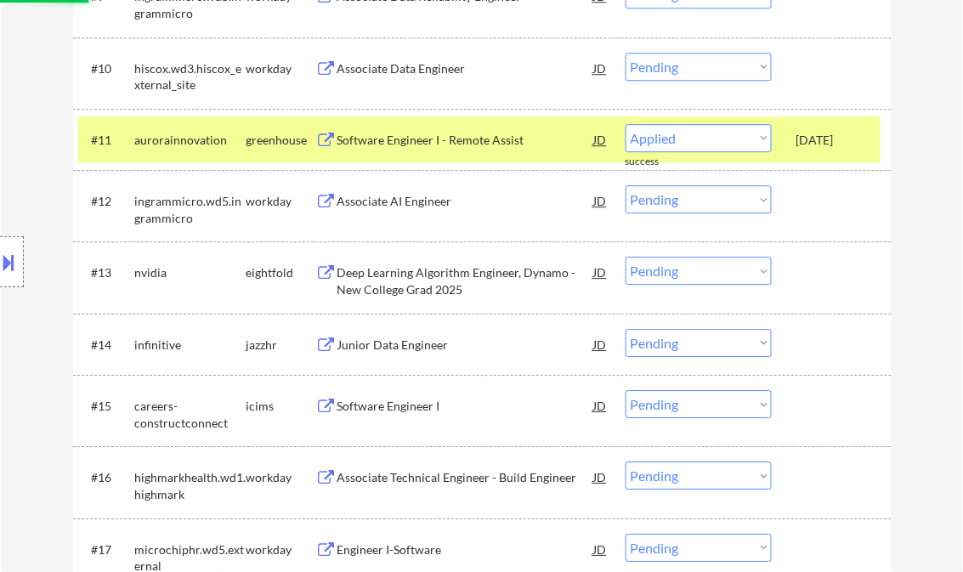
select select ""pending""
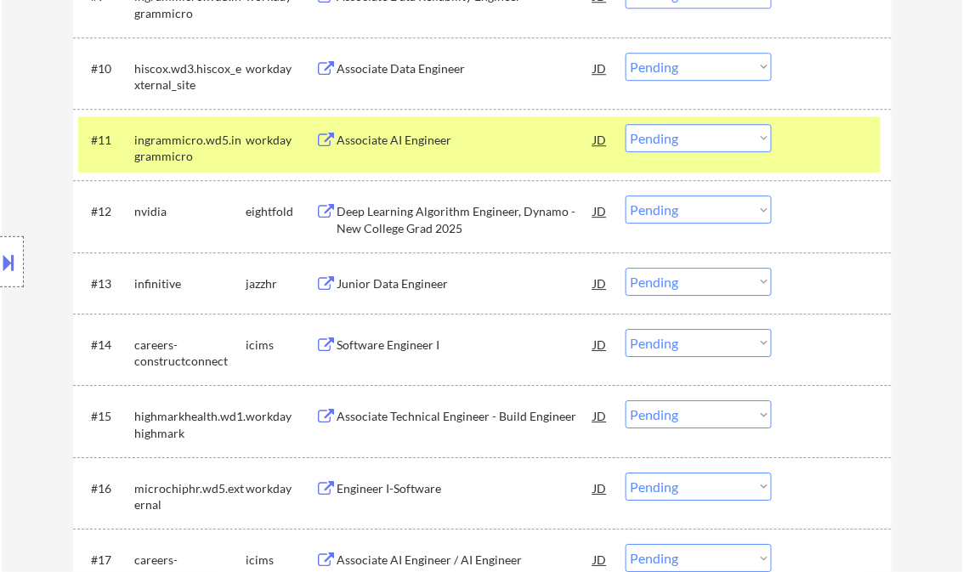
click at [386, 285] on div "Junior Data Engineer" at bounding box center [466, 283] width 257 height 17
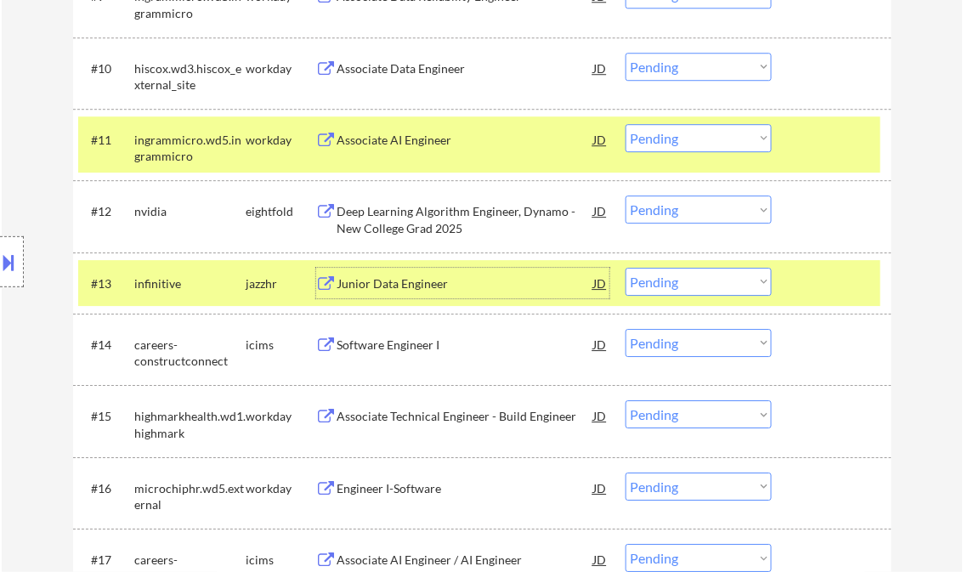
click at [694, 287] on select "Choose an option... Pending Applied Excluded (Questions) Excluded (Expired) Exc…" at bounding box center [699, 282] width 146 height 28
click at [626, 268] on select "Choose an option... Pending Applied Excluded (Questions) Excluded (Expired) Exc…" at bounding box center [699, 282] width 146 height 28
select select ""pending""
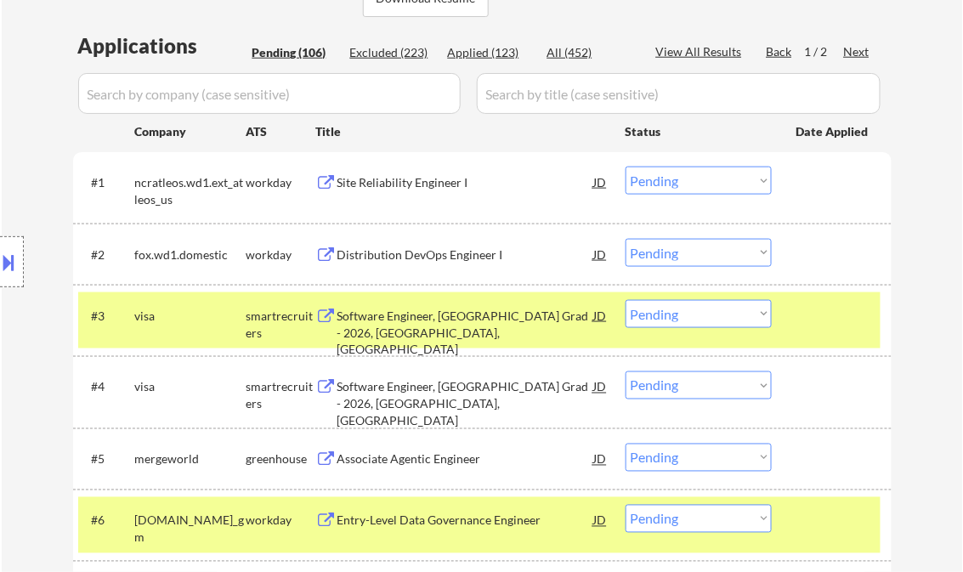
scroll to position [476, 0]
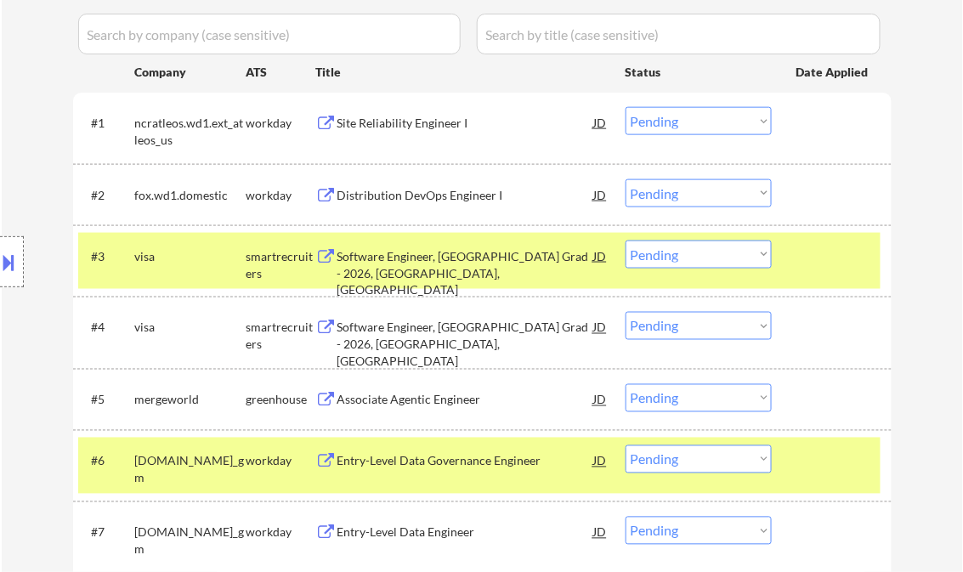
click at [427, 272] on div "Software Engineer, [GEOGRAPHIC_DATA] Grad - 2026, [GEOGRAPHIC_DATA], [GEOGRAPHI…" at bounding box center [466, 273] width 257 height 50
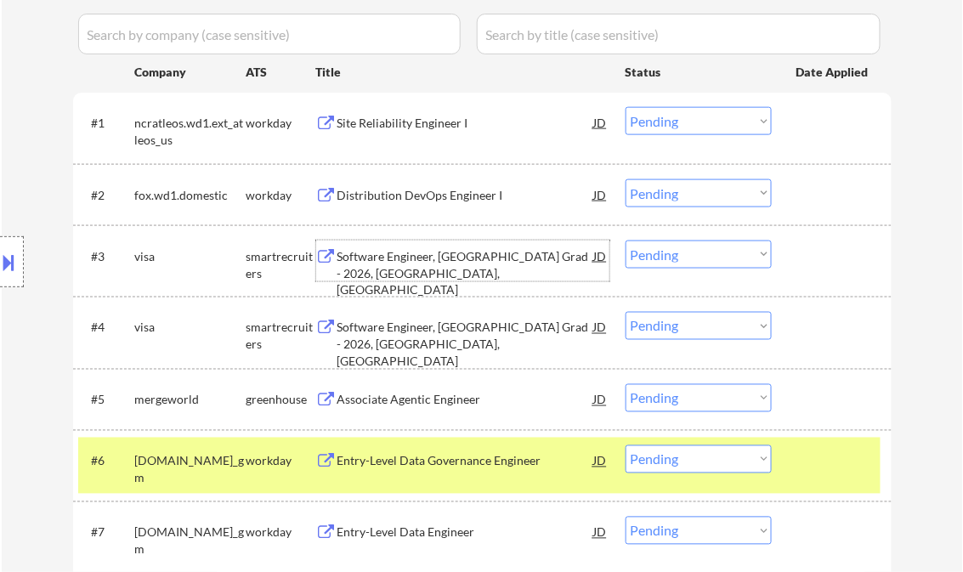
drag, startPoint x: 671, startPoint y: 260, endPoint x: 673, endPoint y: 269, distance: 8.9
click at [671, 260] on select "Choose an option... Pending Applied Excluded (Questions) Excluded (Expired) Exc…" at bounding box center [699, 255] width 146 height 28
click at [626, 241] on select "Choose an option... Pending Applied Excluded (Questions) Excluded (Expired) Exc…" at bounding box center [699, 255] width 146 height 28
click at [837, 462] on div at bounding box center [834, 460] width 75 height 31
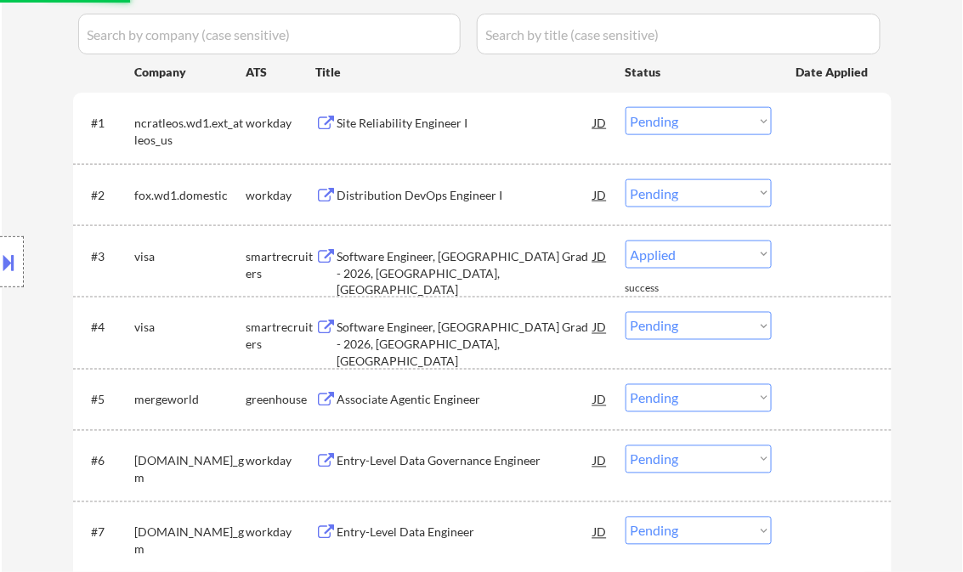
select select ""pending""
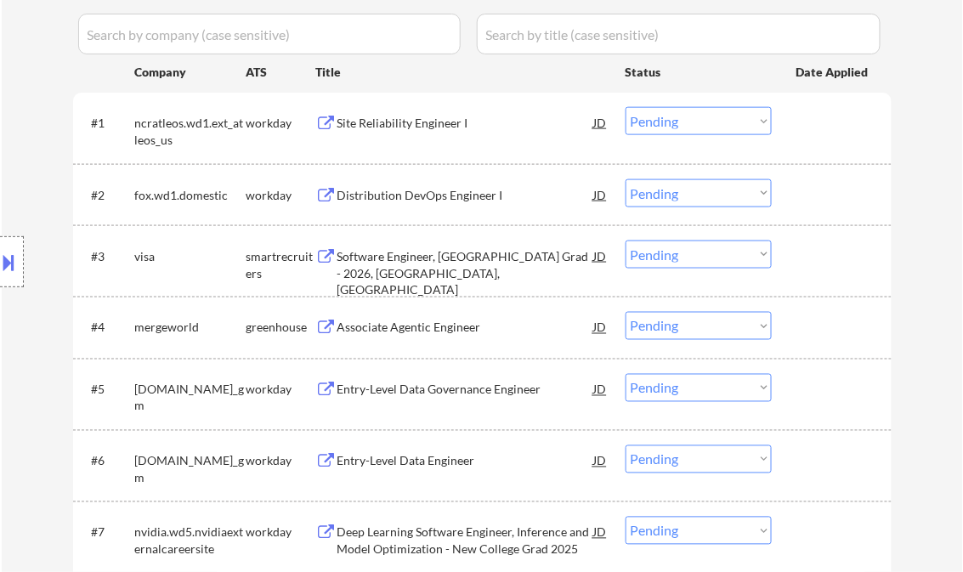
click at [409, 270] on div "Software Engineer, [GEOGRAPHIC_DATA] Grad - 2026, [GEOGRAPHIC_DATA], [GEOGRAPHI…" at bounding box center [466, 273] width 257 height 50
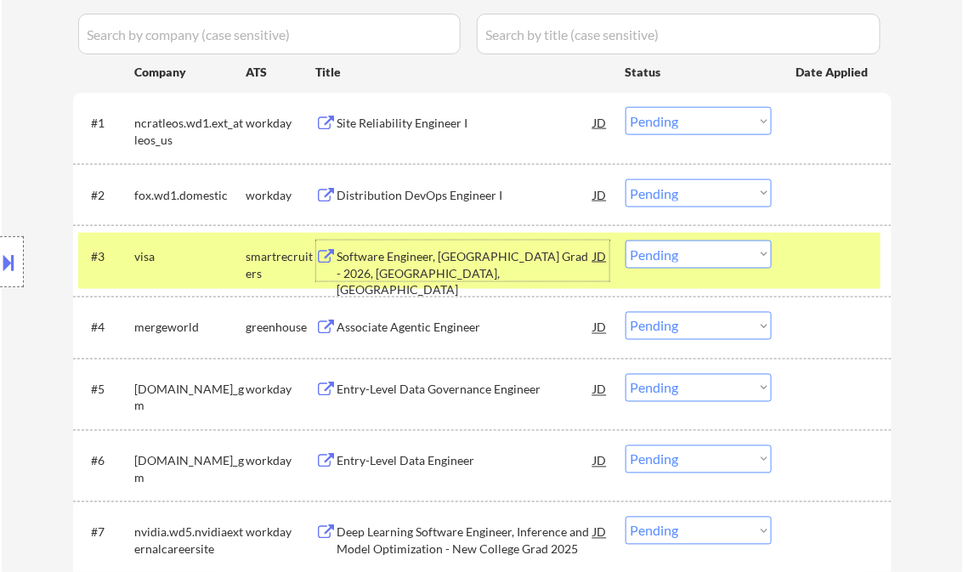
scroll to position [544, 0]
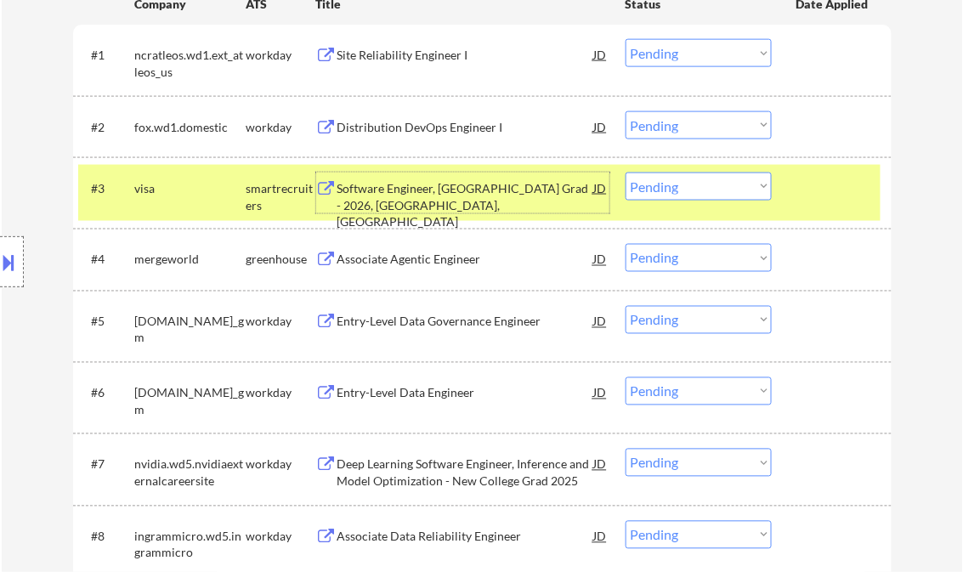
click at [419, 263] on div "Associate Agentic Engineer" at bounding box center [466, 260] width 257 height 17
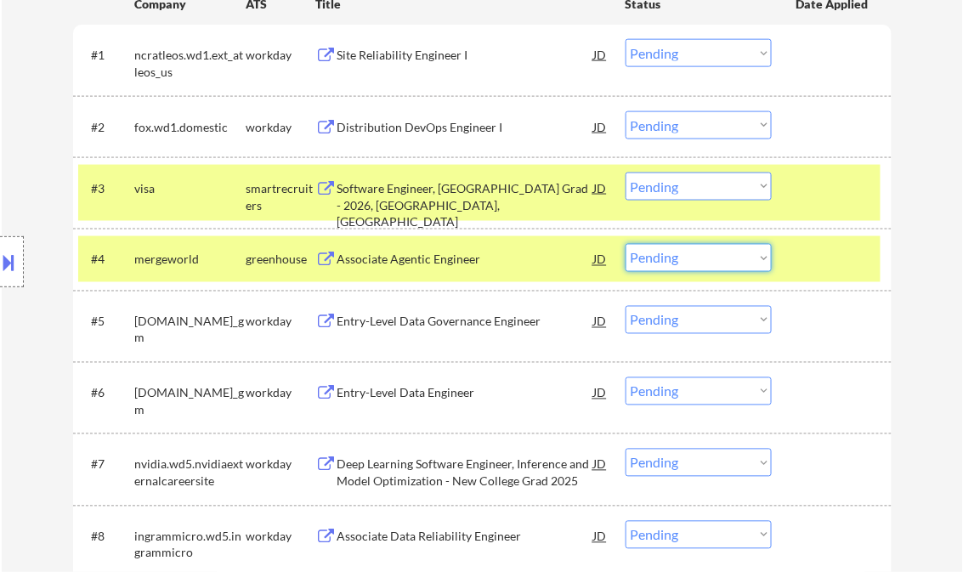
drag, startPoint x: 660, startPoint y: 258, endPoint x: 678, endPoint y: 270, distance: 22.2
click at [660, 258] on select "Choose an option... Pending Applied Excluded (Questions) Excluded (Expired) Exc…" at bounding box center [699, 258] width 146 height 28
click at [626, 244] on select "Choose an option... Pending Applied Excluded (Questions) Excluded (Expired) Exc…" at bounding box center [699, 258] width 146 height 28
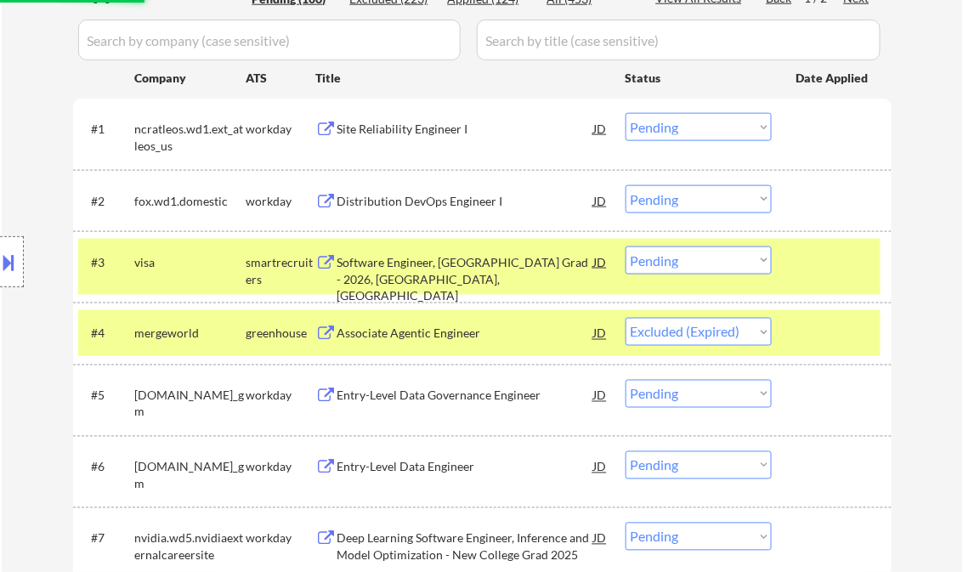
scroll to position [408, 0]
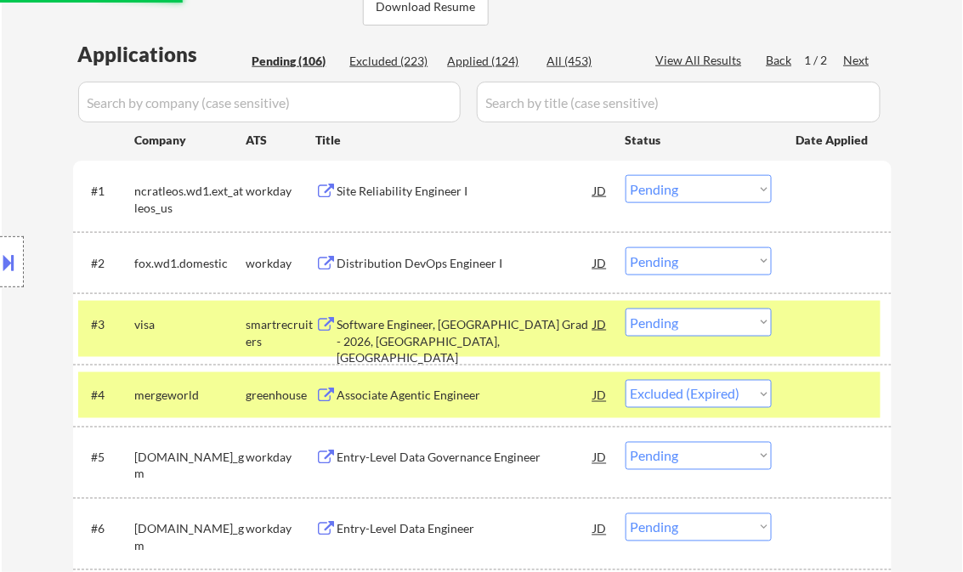
click at [411, 193] on div "Site Reliability Engineer I" at bounding box center [466, 191] width 257 height 17
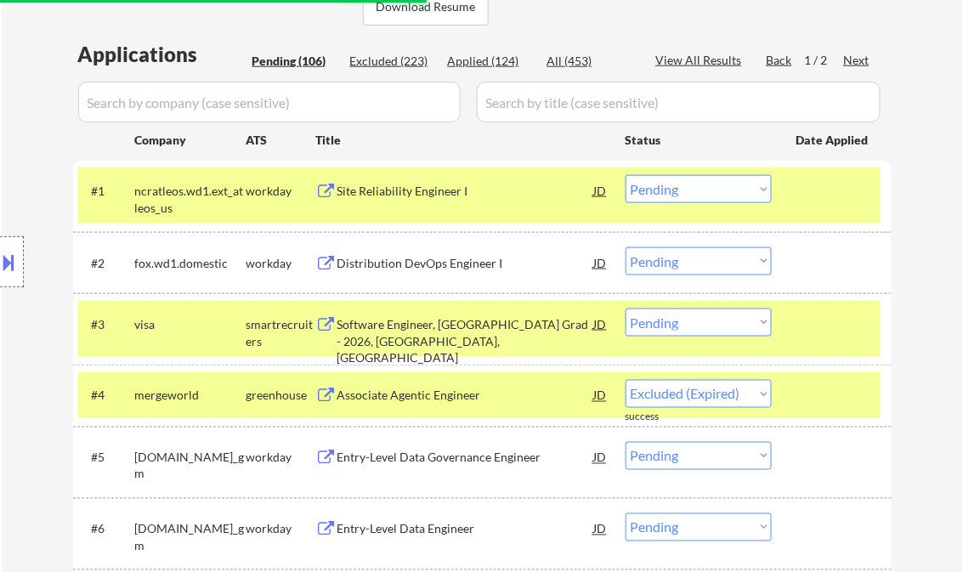
select select ""pending""
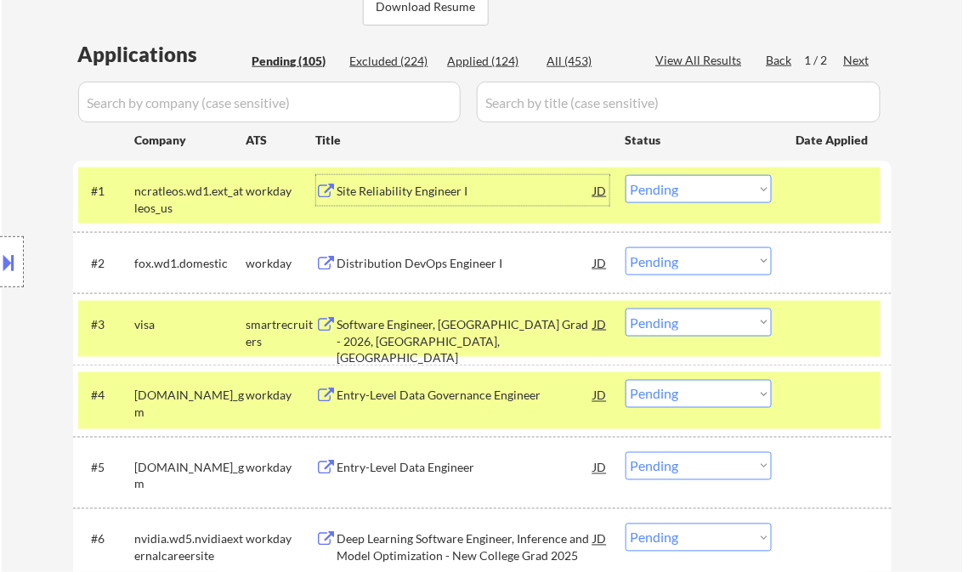
click at [464, 189] on div "Site Reliability Engineer I" at bounding box center [466, 191] width 257 height 17
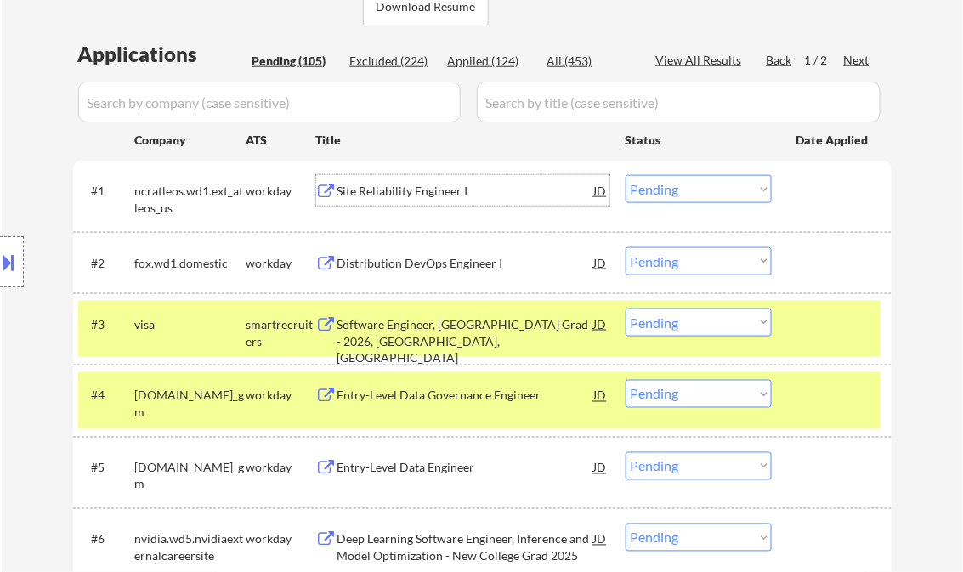
click at [646, 187] on select "Choose an option... Pending Applied Excluded (Questions) Excluded (Expired) Exc…" at bounding box center [699, 189] width 146 height 28
click at [626, 175] on select "Choose an option... Pending Applied Excluded (Questions) Excluded (Expired) Exc…" at bounding box center [699, 189] width 146 height 28
select select ""pending""
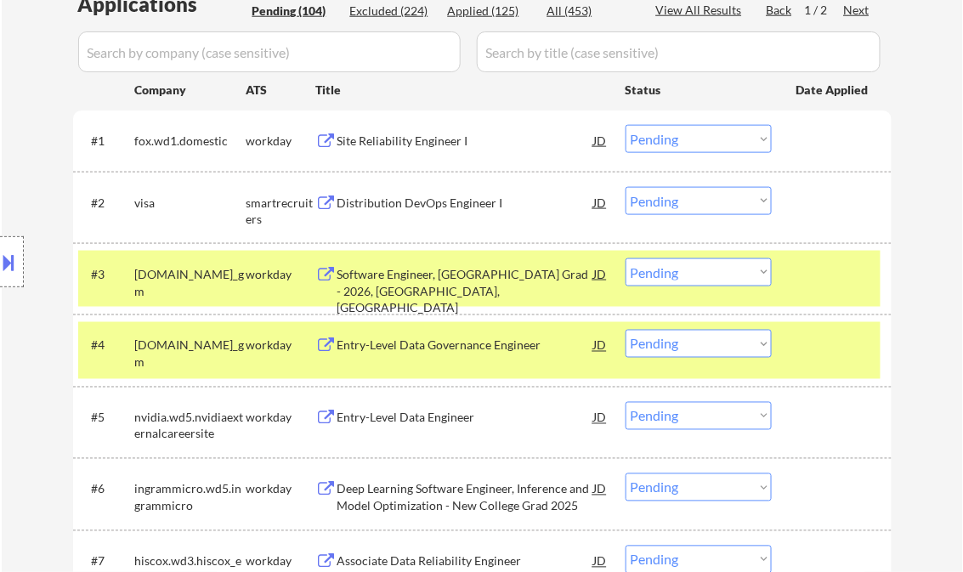
scroll to position [680, 0]
